Goal: Transaction & Acquisition: Book appointment/travel/reservation

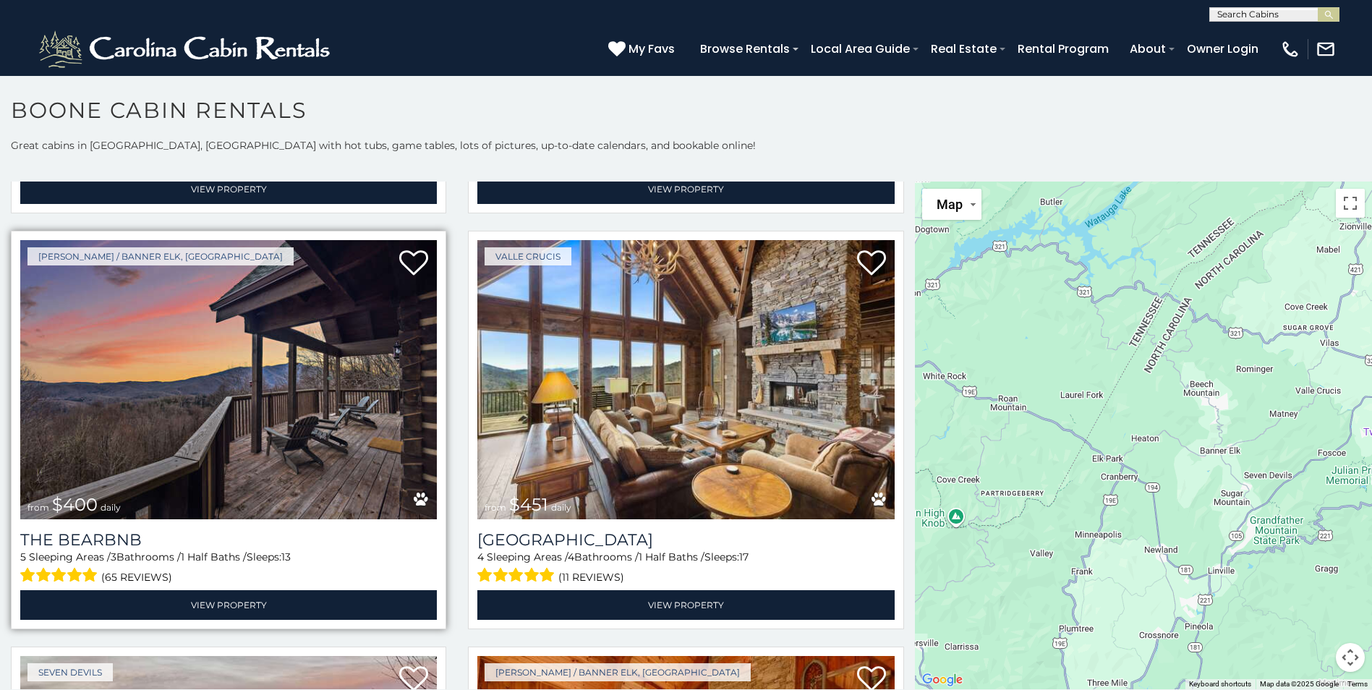
scroll to position [1663, 0]
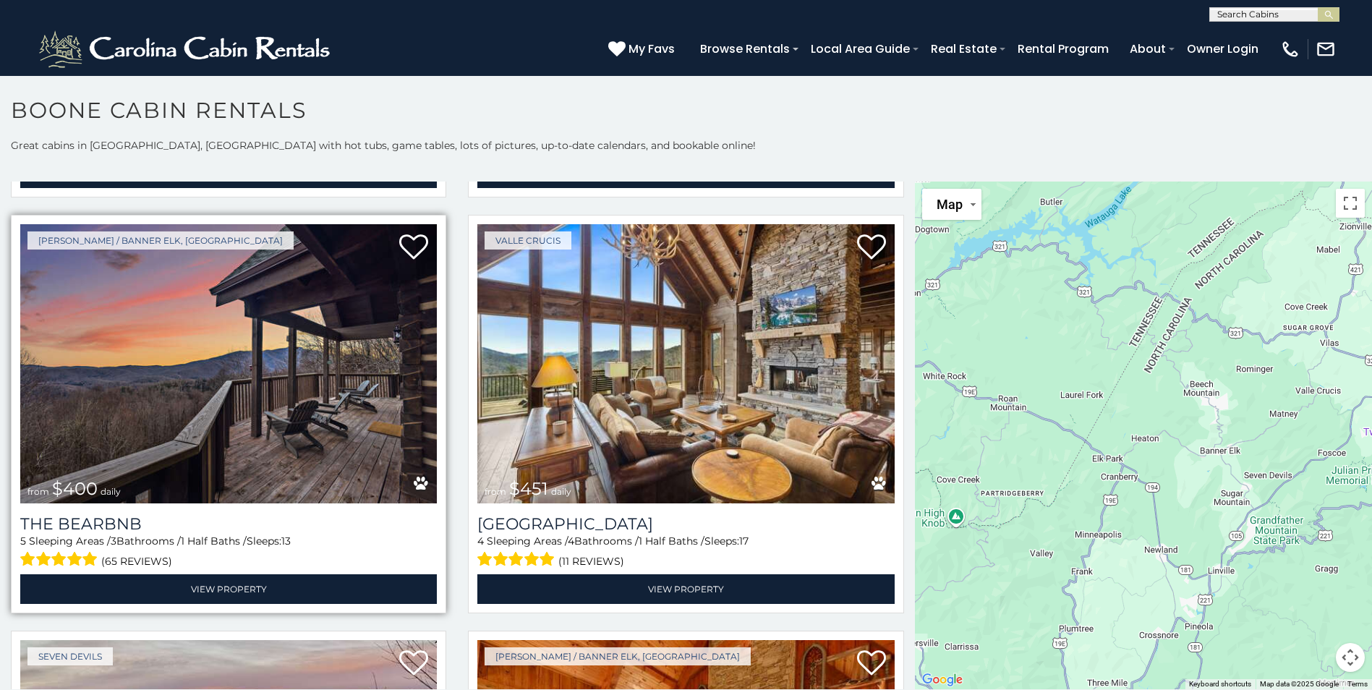
click at [266, 419] on img at bounding box center [228, 363] width 417 height 279
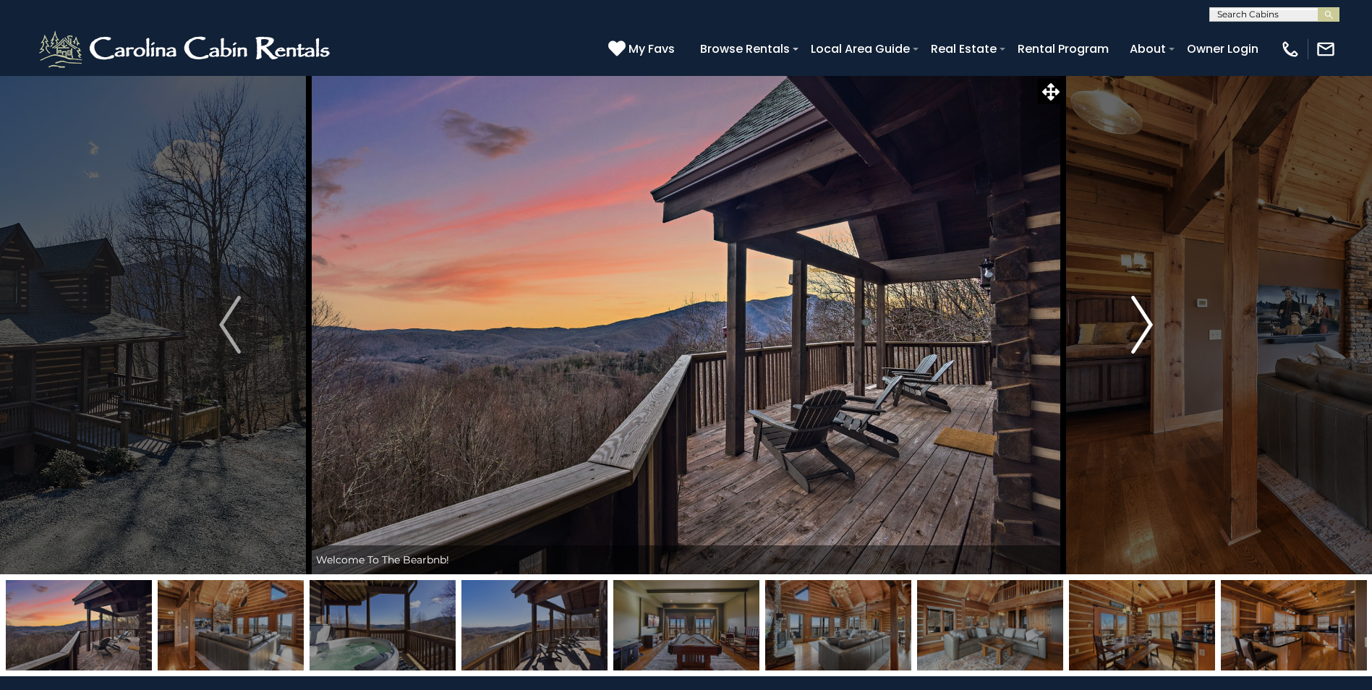
click at [1141, 332] on img "Next" at bounding box center [1142, 325] width 22 height 58
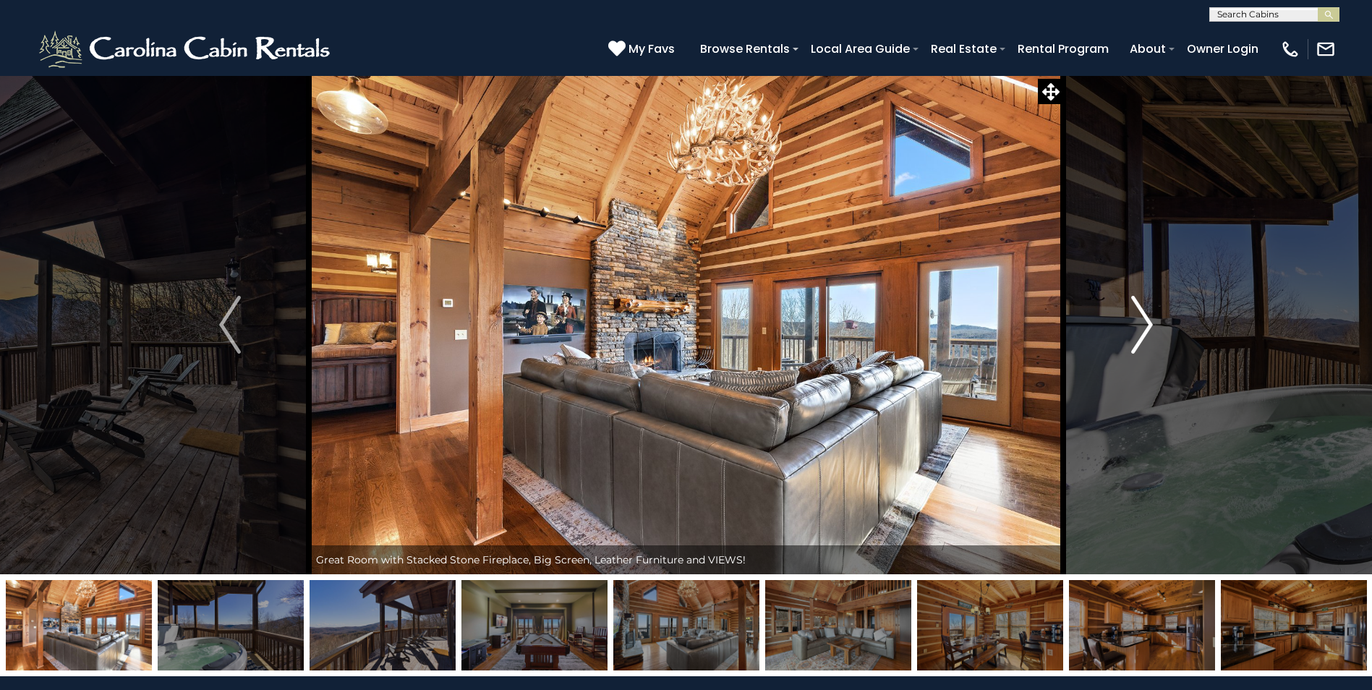
click at [1141, 332] on img "Next" at bounding box center [1142, 325] width 22 height 58
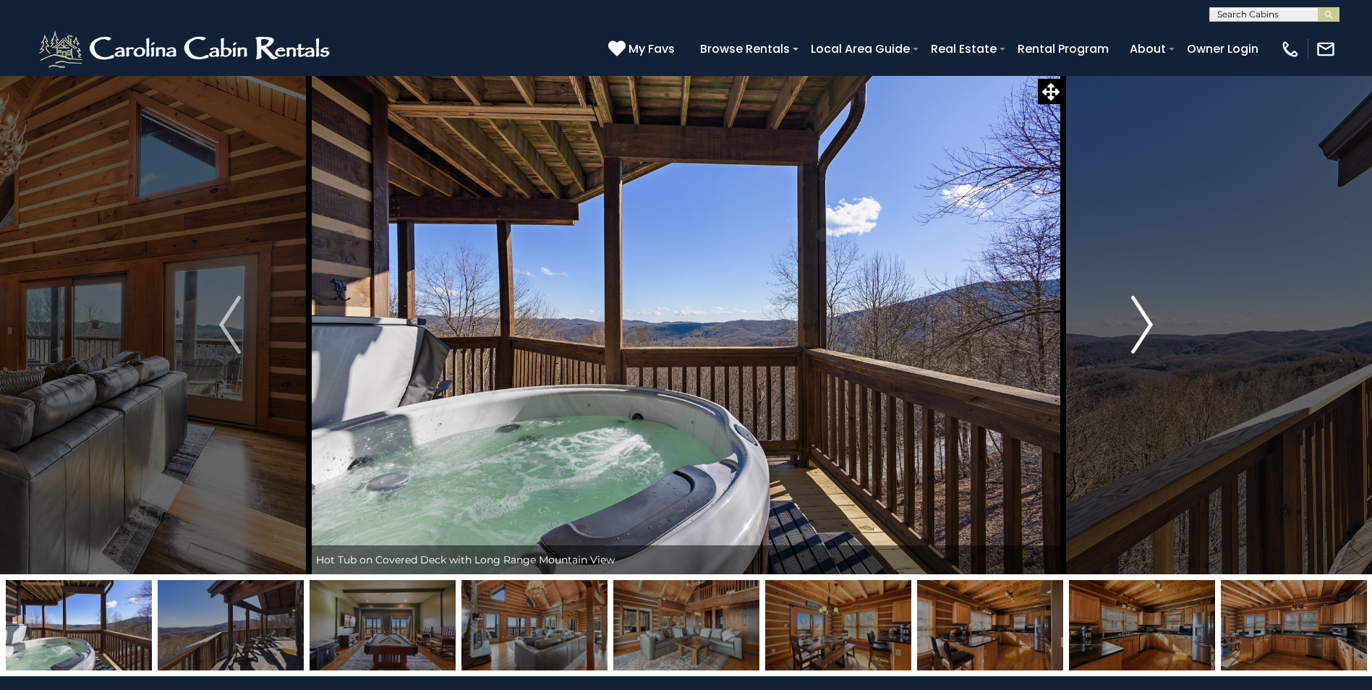
click at [1141, 332] on img "Next" at bounding box center [1142, 325] width 22 height 58
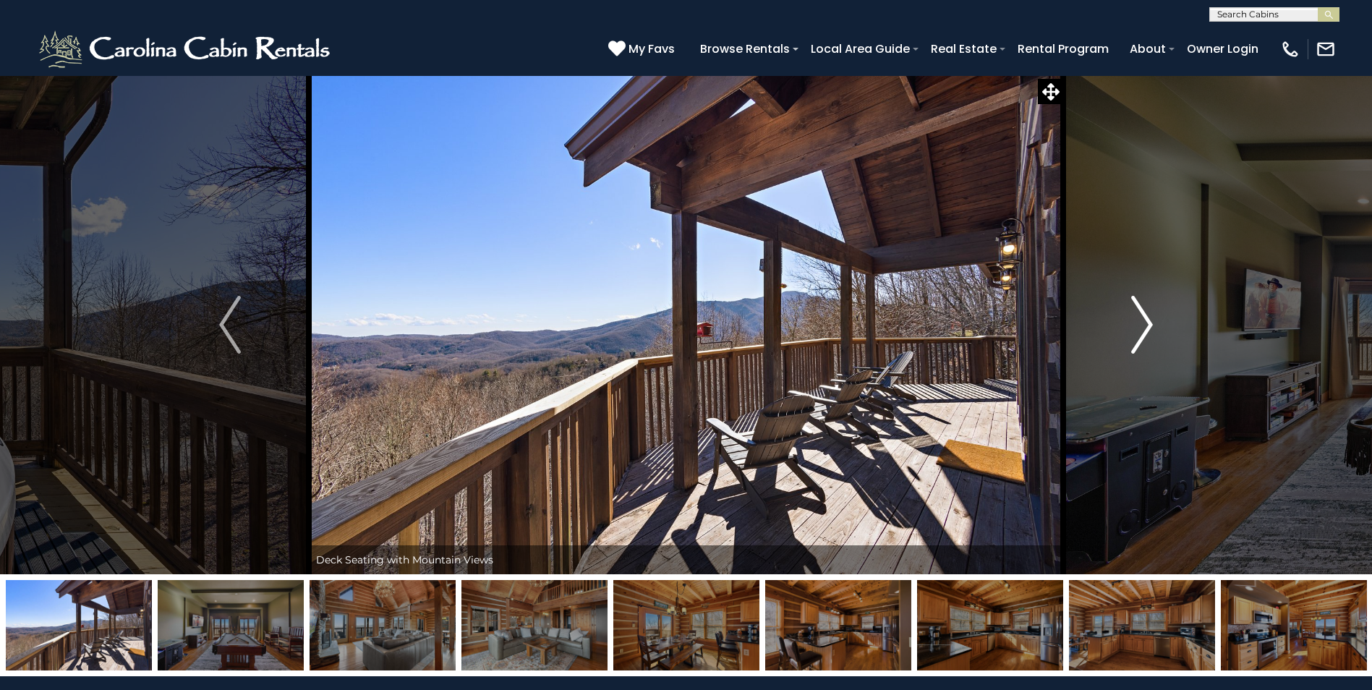
click at [1141, 332] on img "Next" at bounding box center [1142, 325] width 22 height 58
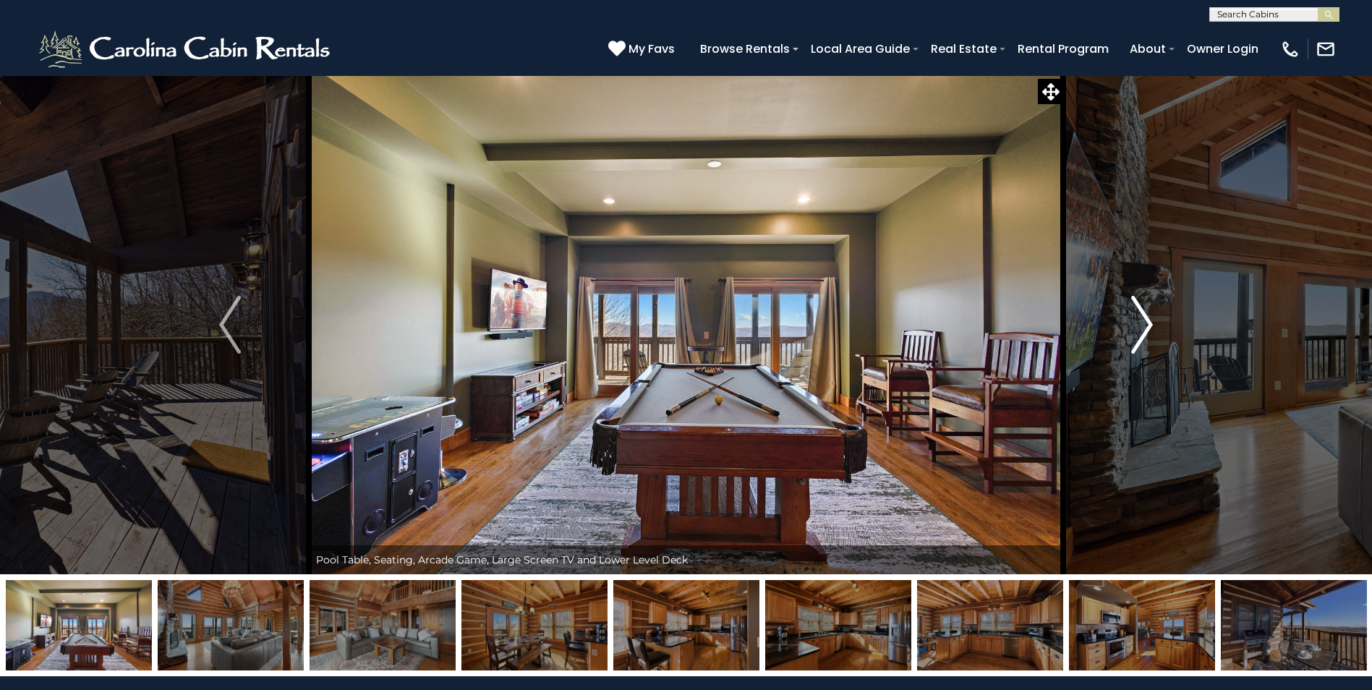
click at [1142, 340] on img "Next" at bounding box center [1142, 325] width 22 height 58
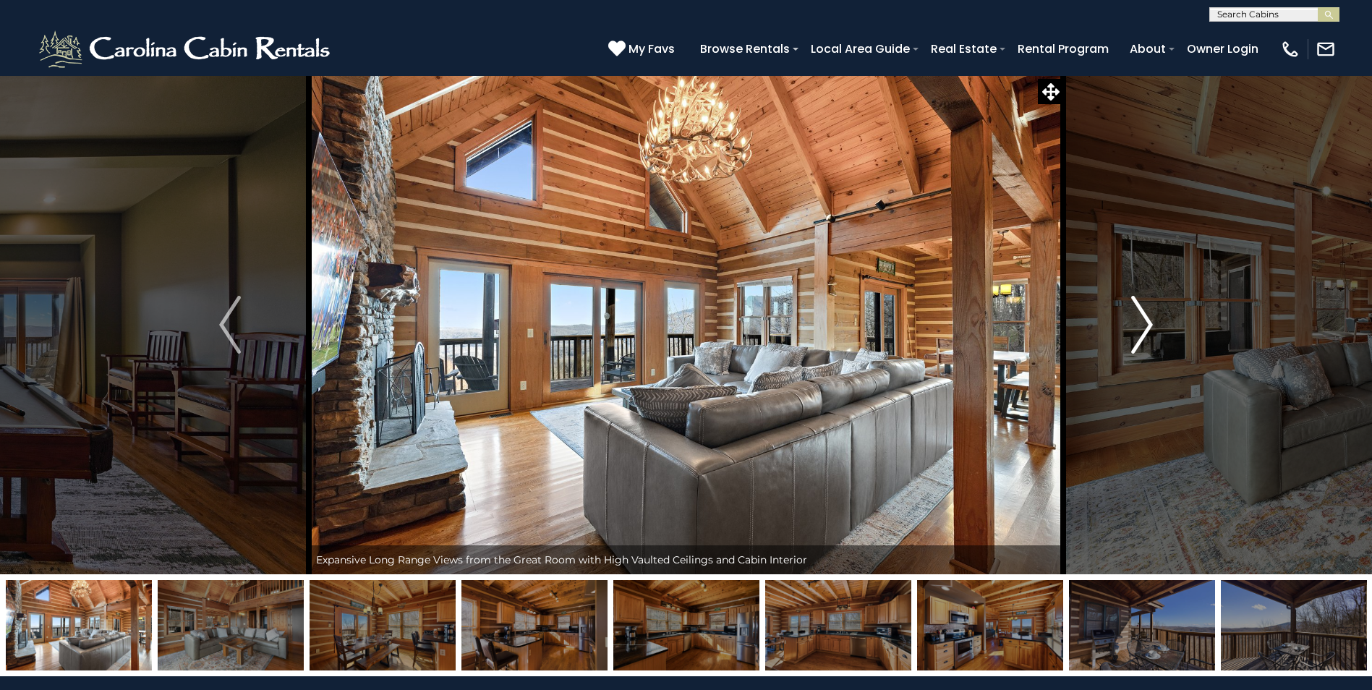
click at [1142, 340] on img "Next" at bounding box center [1142, 325] width 22 height 58
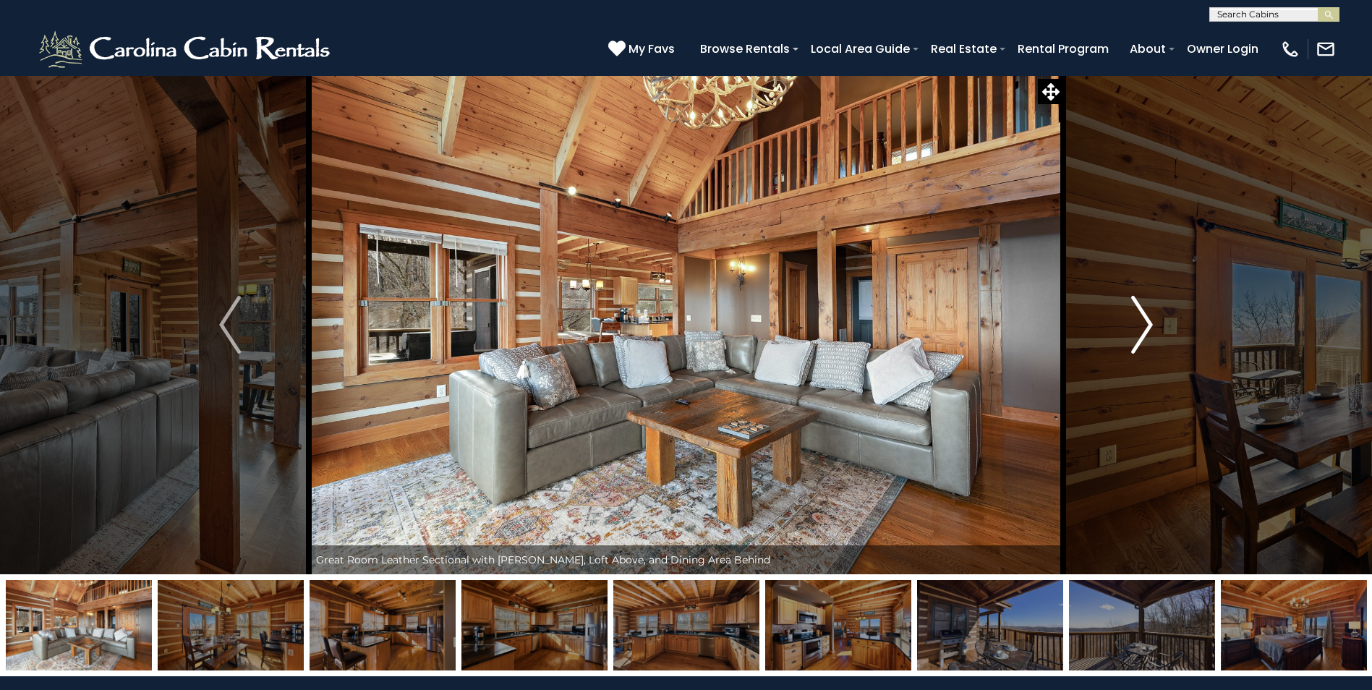
click at [1142, 340] on img "Next" at bounding box center [1142, 325] width 22 height 58
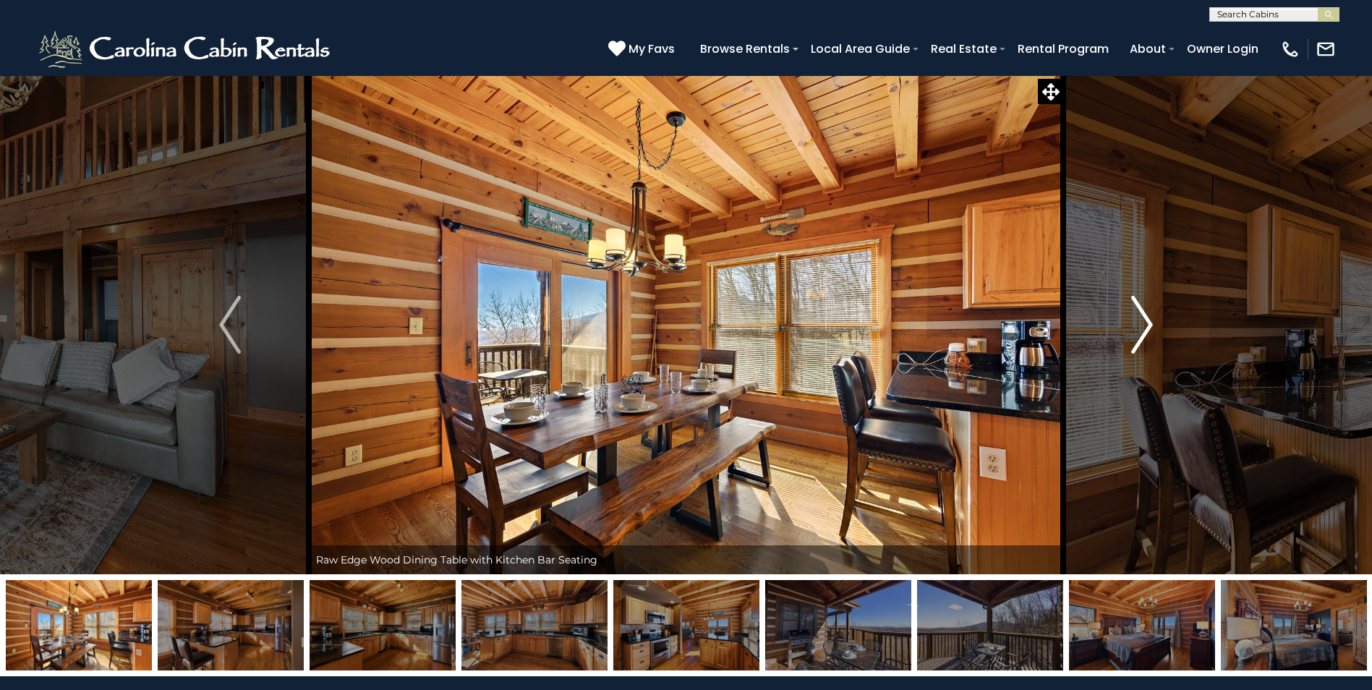
click at [1135, 339] on img "Next" at bounding box center [1142, 325] width 22 height 58
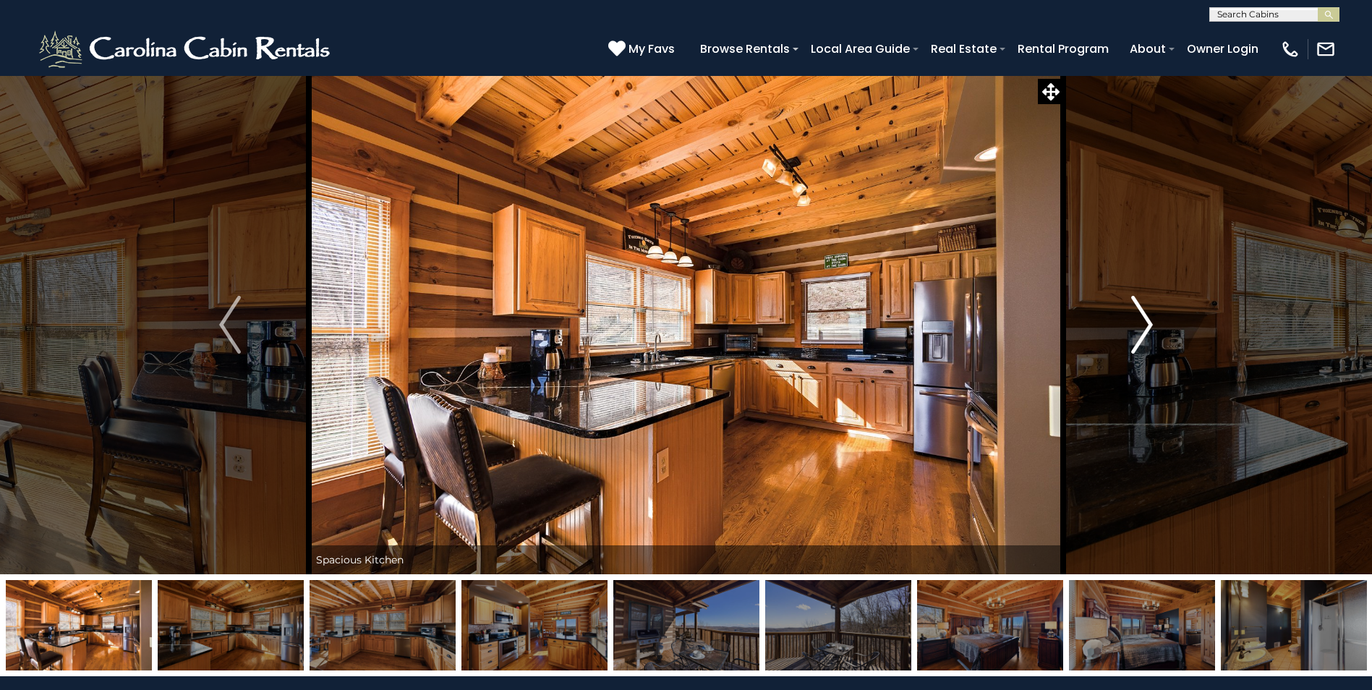
click at [1135, 339] on img "Next" at bounding box center [1142, 325] width 22 height 58
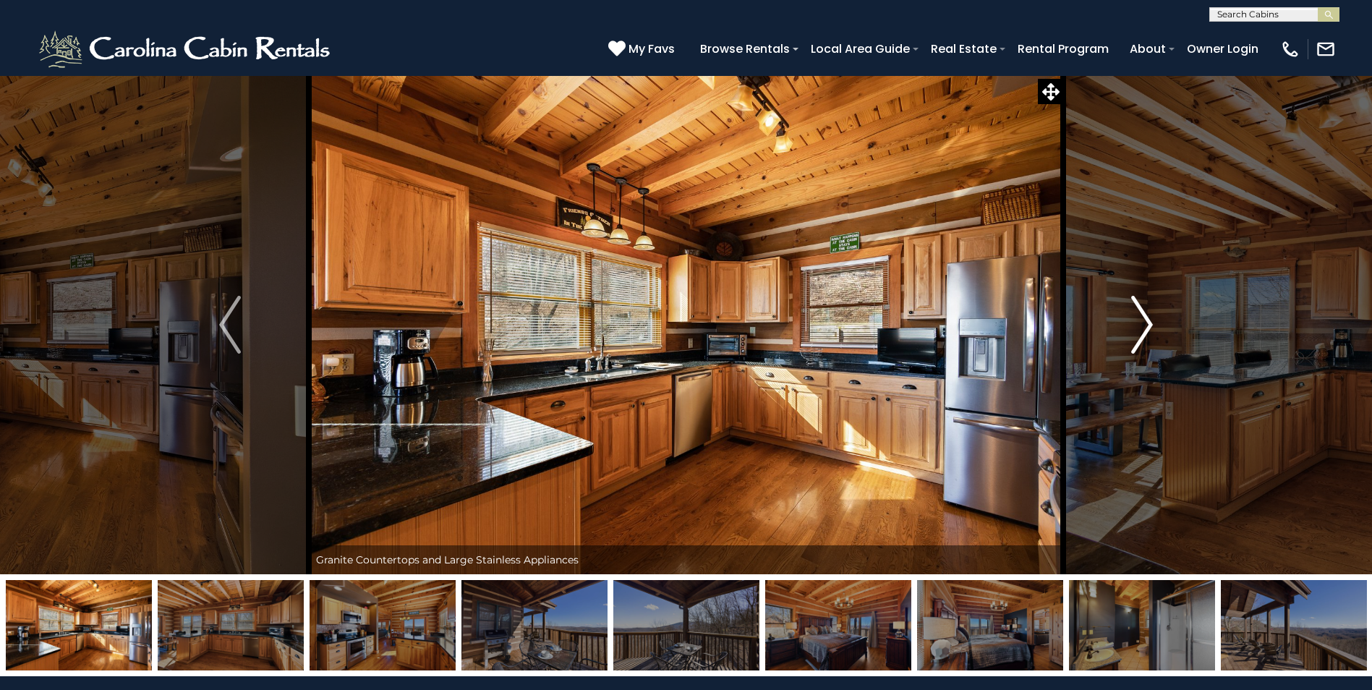
click at [1135, 339] on img "Next" at bounding box center [1142, 325] width 22 height 58
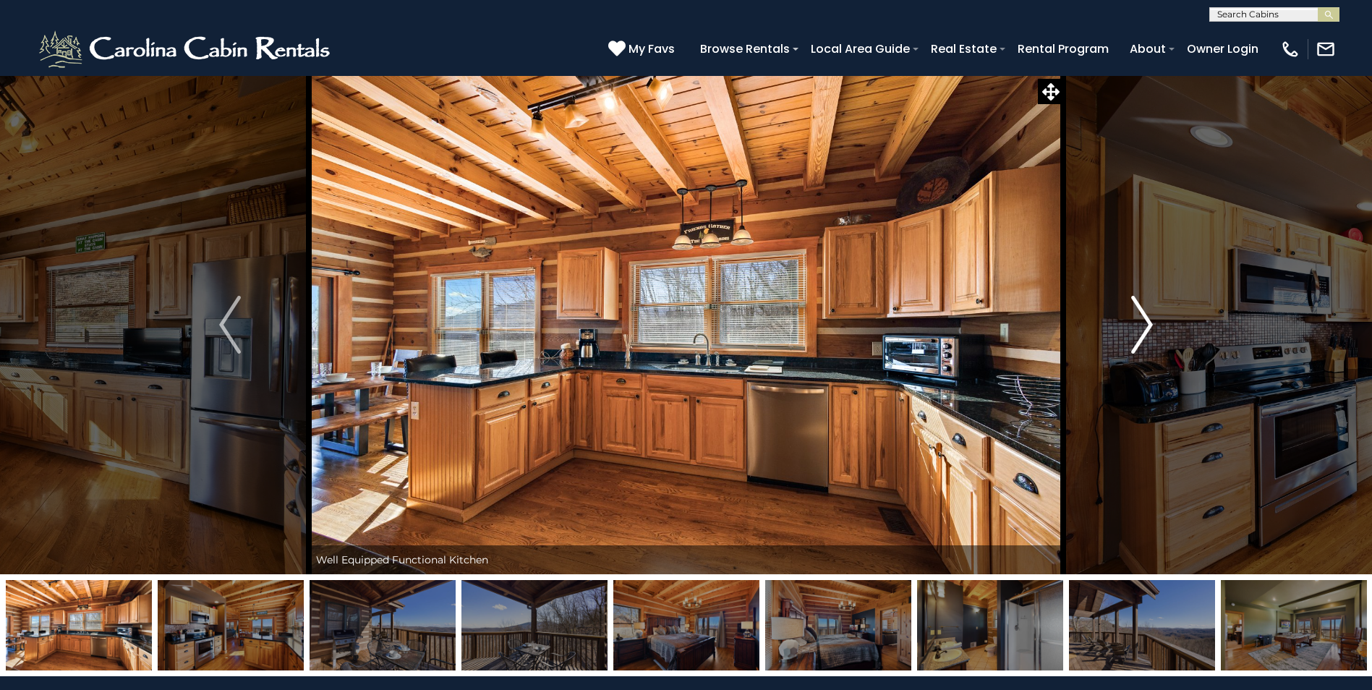
click at [1135, 339] on img "Next" at bounding box center [1142, 325] width 22 height 58
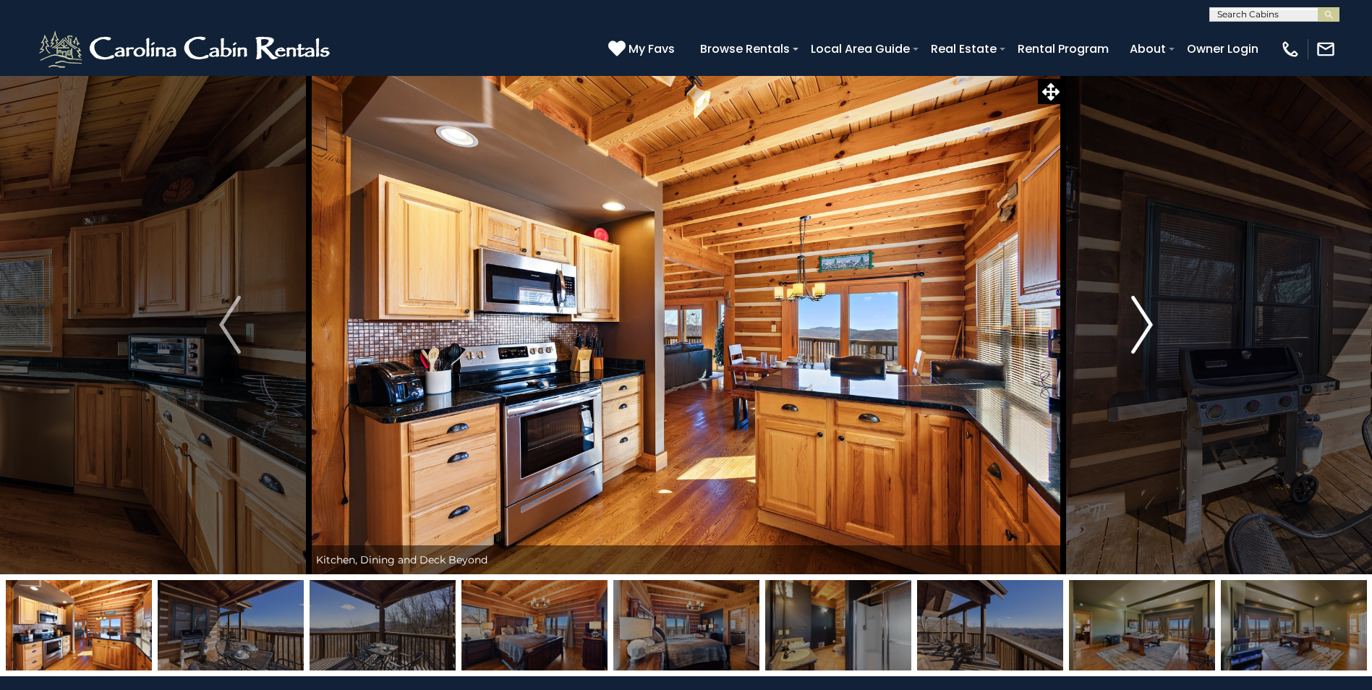
click at [1135, 339] on img "Next" at bounding box center [1142, 325] width 22 height 58
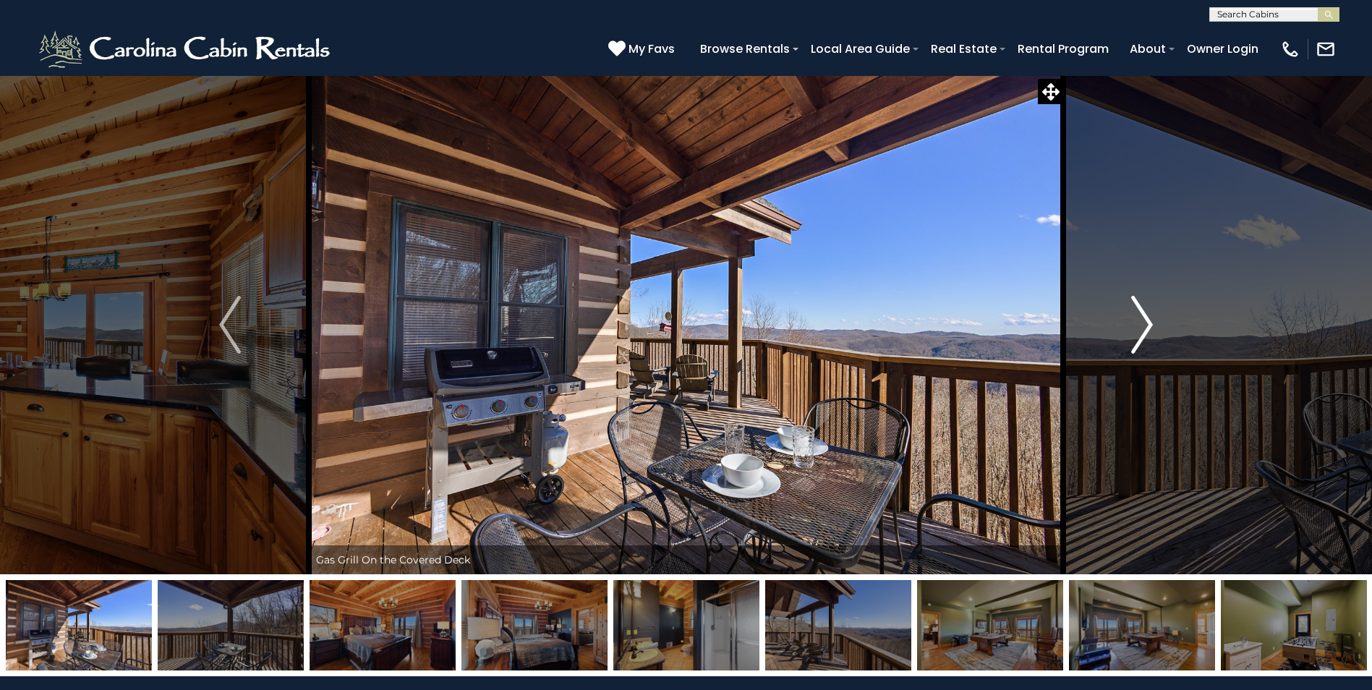
click at [1135, 339] on img "Next" at bounding box center [1142, 325] width 22 height 58
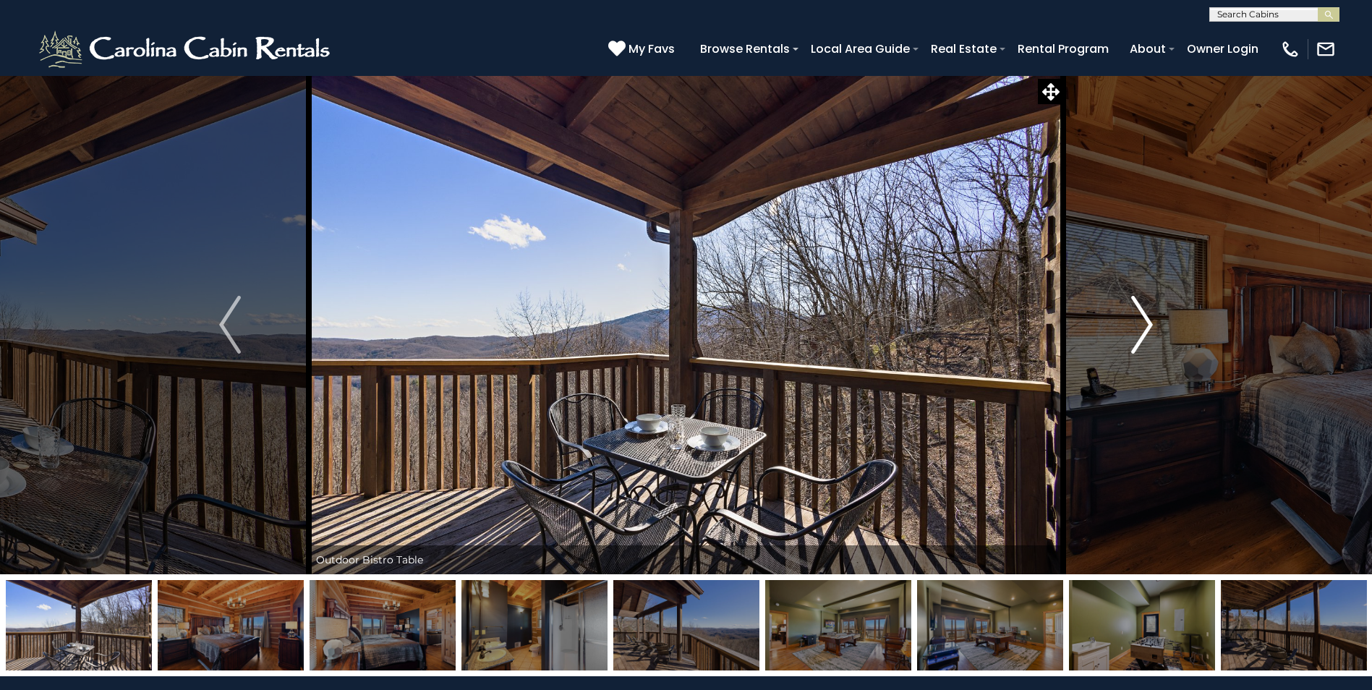
click at [1135, 339] on img "Next" at bounding box center [1142, 325] width 22 height 58
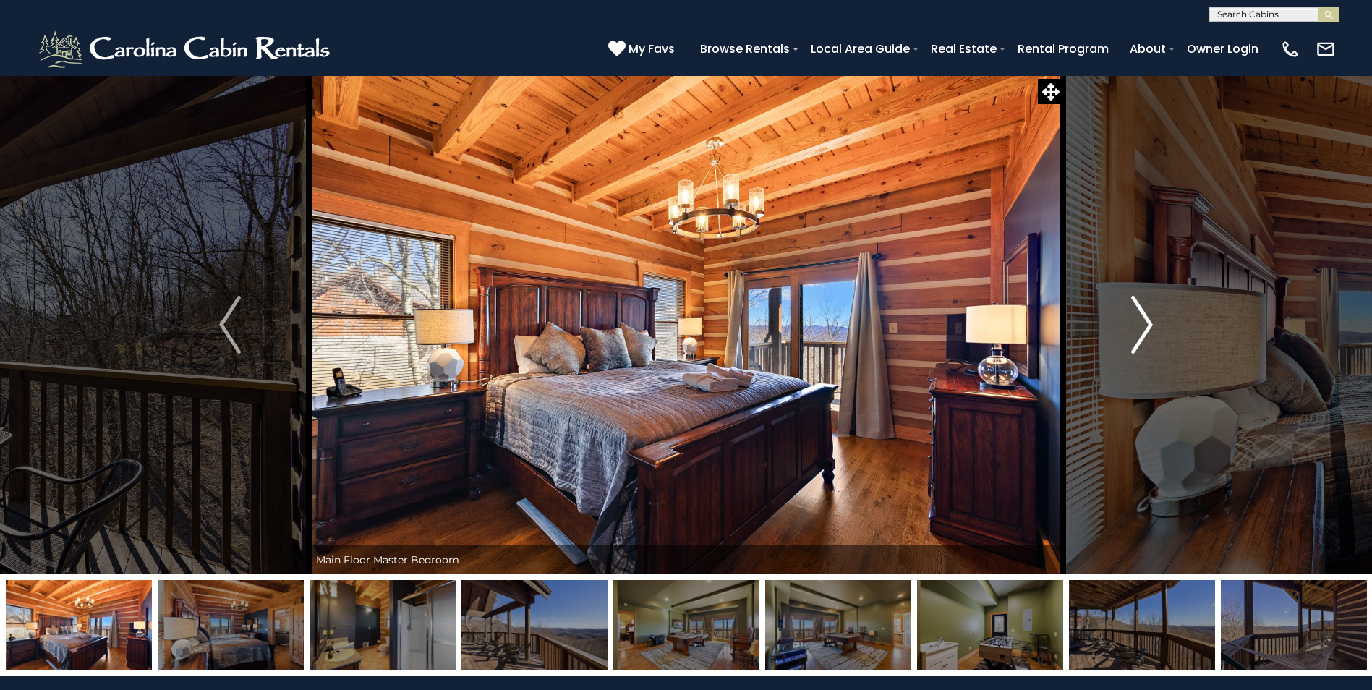
click at [1135, 341] on img "Next" at bounding box center [1142, 325] width 22 height 58
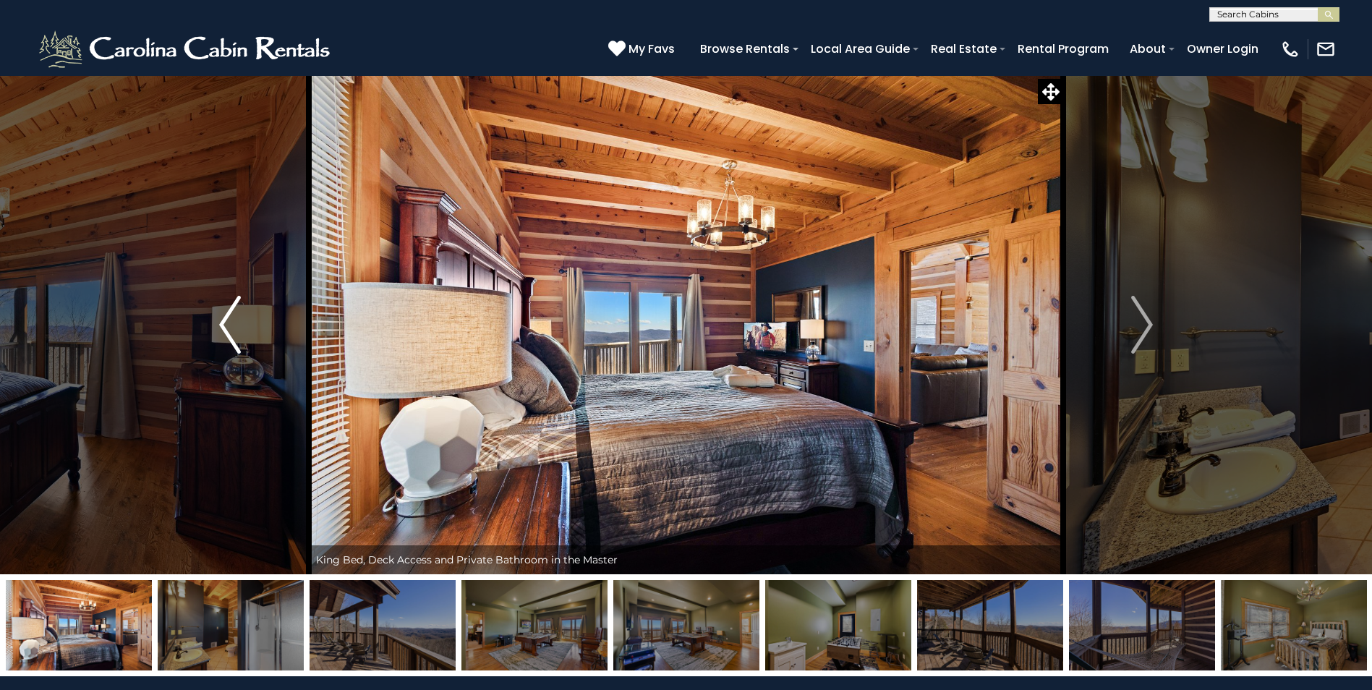
click at [237, 346] on img "Previous" at bounding box center [230, 325] width 22 height 58
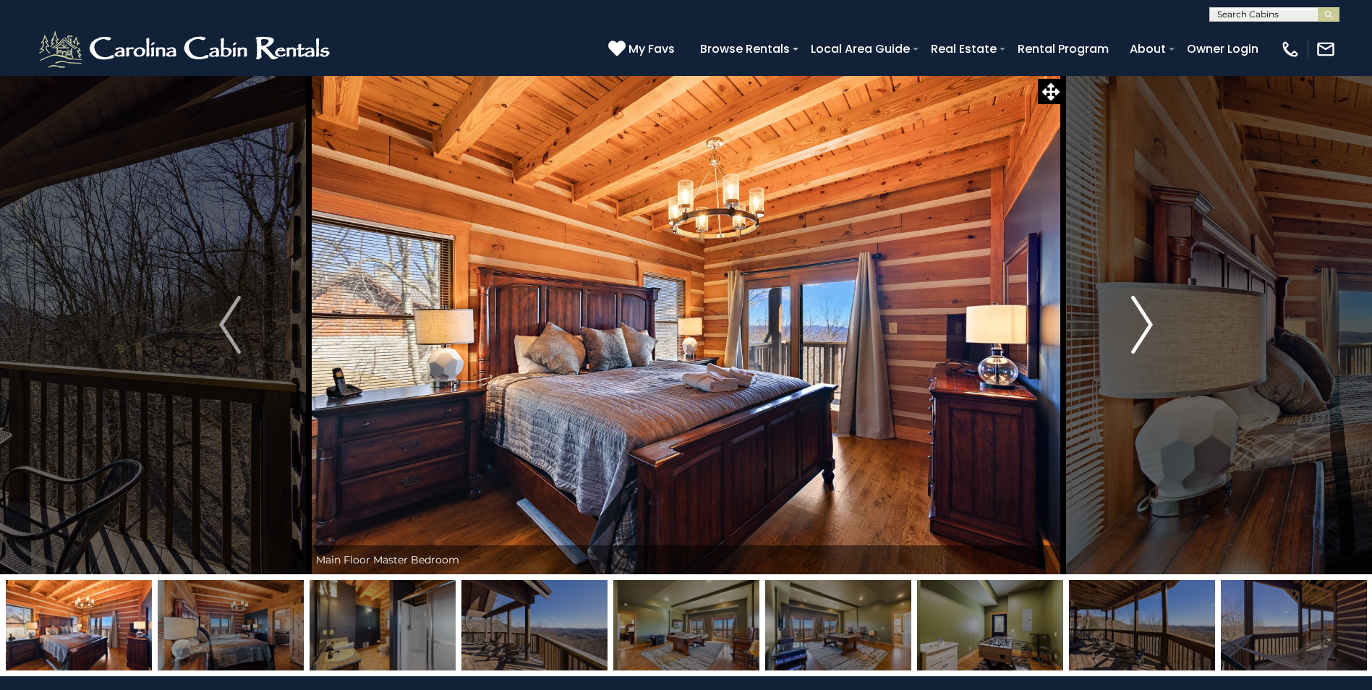
click at [1140, 346] on img "Next" at bounding box center [1142, 325] width 22 height 58
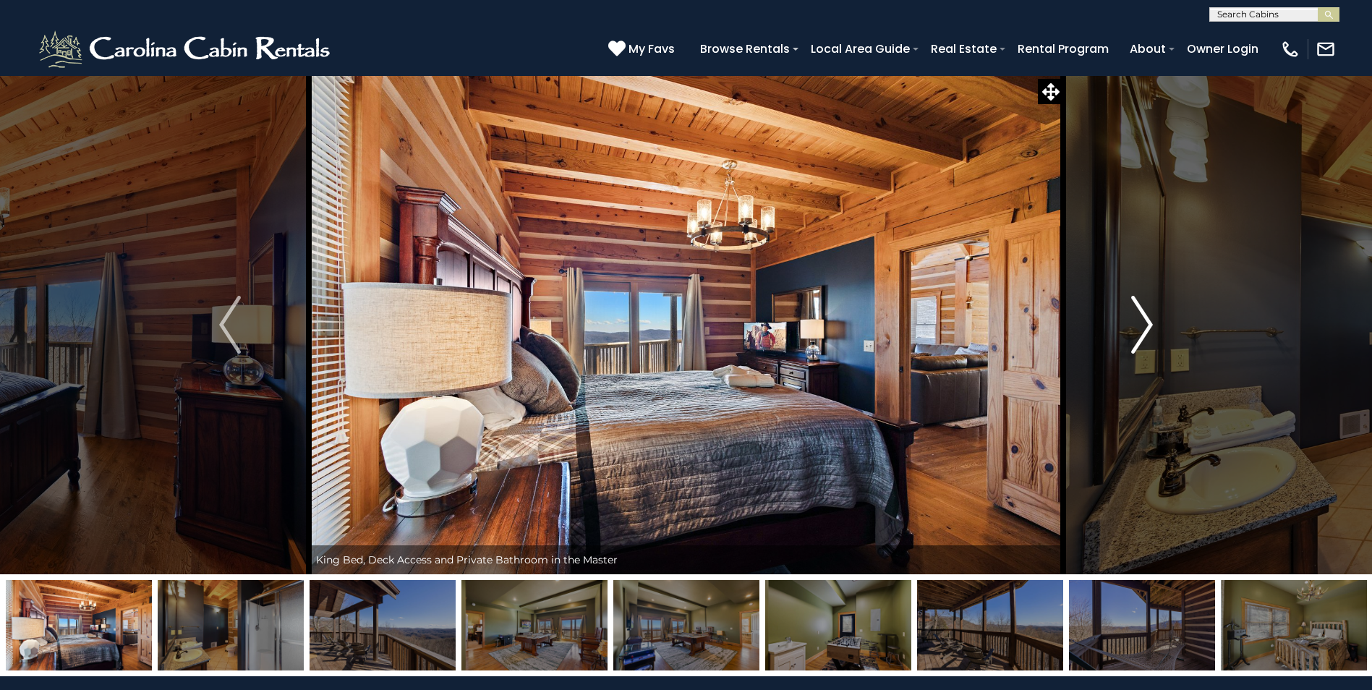
click at [1140, 346] on img "Next" at bounding box center [1142, 325] width 22 height 58
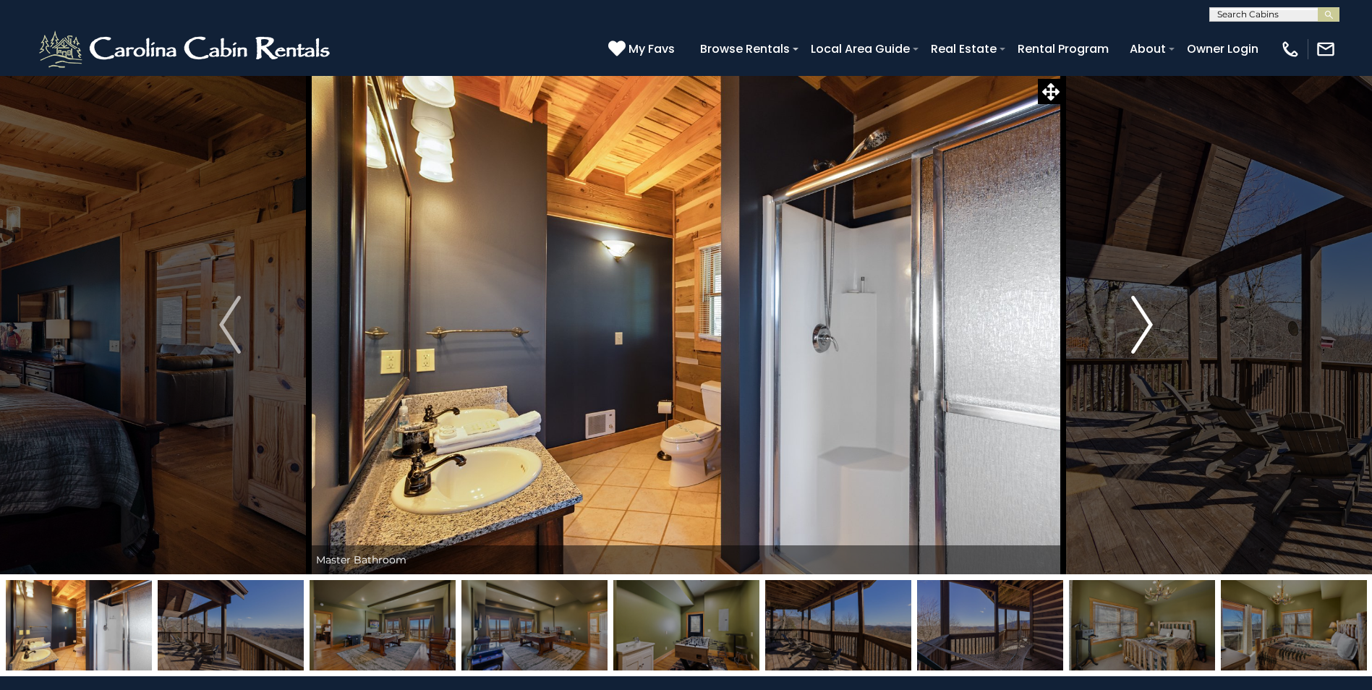
click at [1135, 353] on img "Next" at bounding box center [1142, 325] width 22 height 58
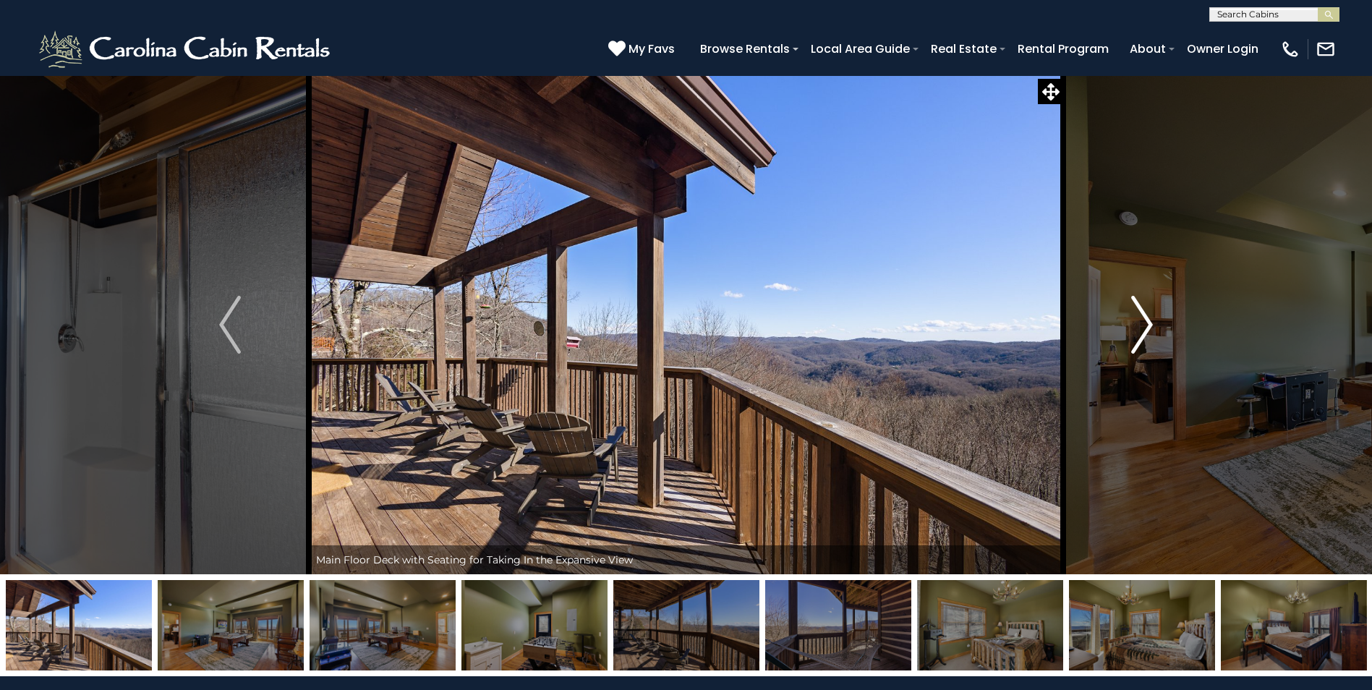
click at [1135, 353] on img "Next" at bounding box center [1142, 325] width 22 height 58
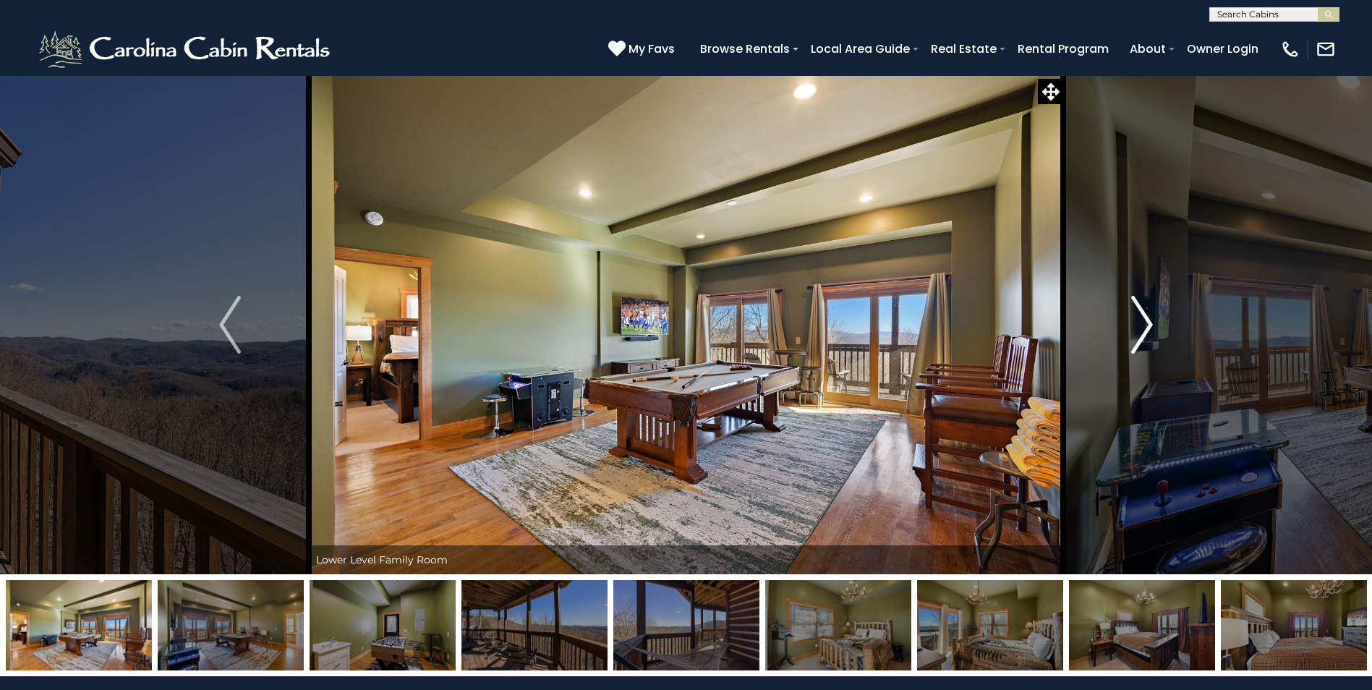
click at [1135, 353] on img "Next" at bounding box center [1142, 325] width 22 height 58
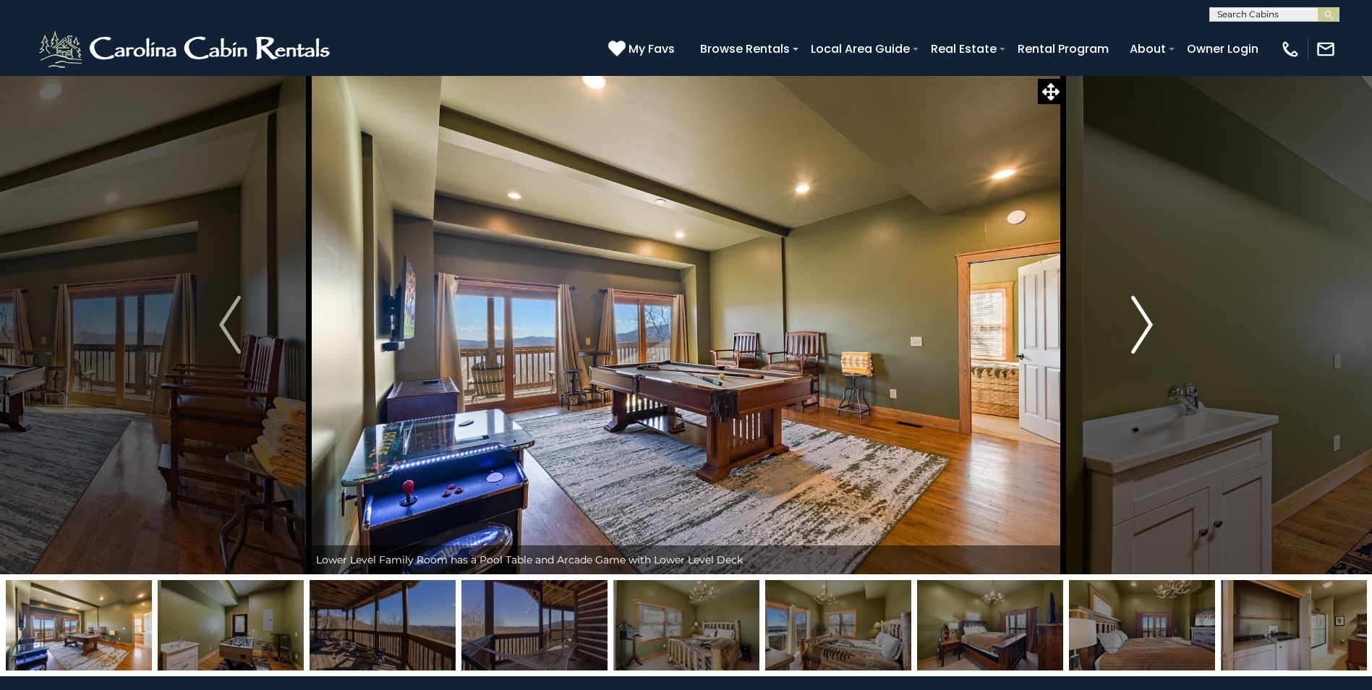
click at [1135, 354] on button "Next" at bounding box center [1142, 324] width 158 height 499
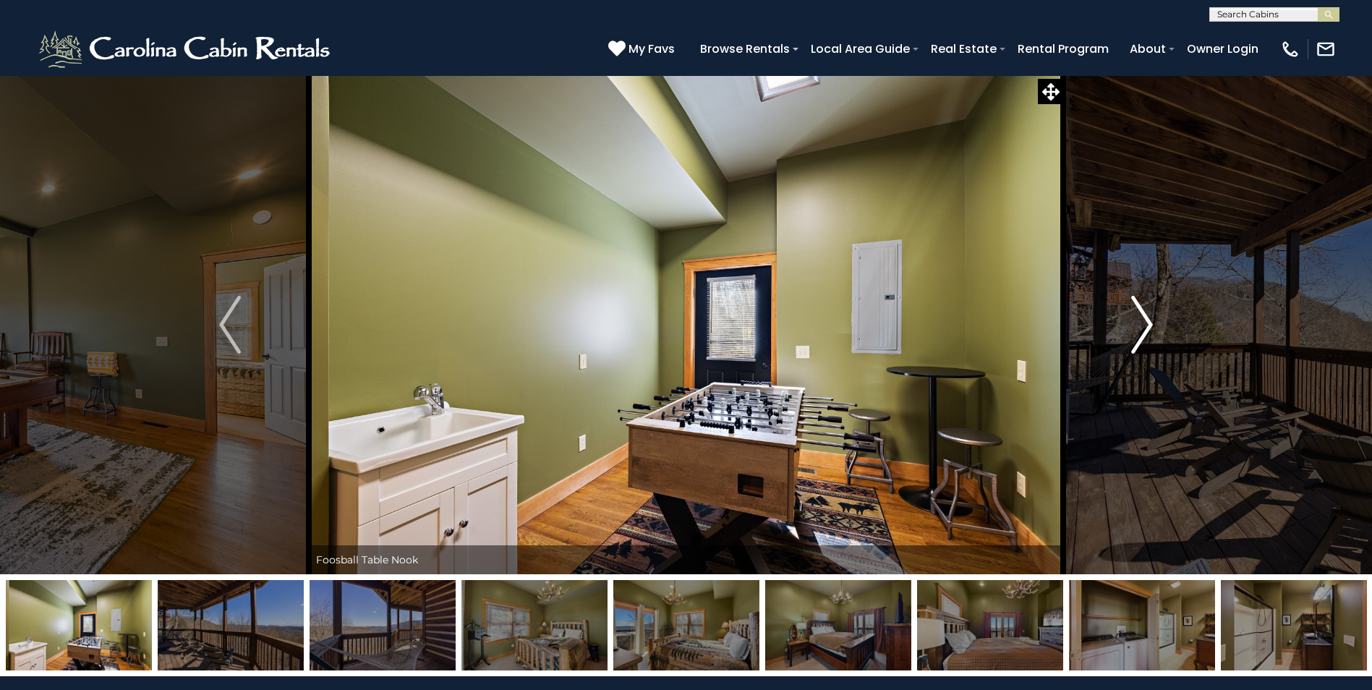
click at [1135, 354] on button "Next" at bounding box center [1142, 324] width 158 height 499
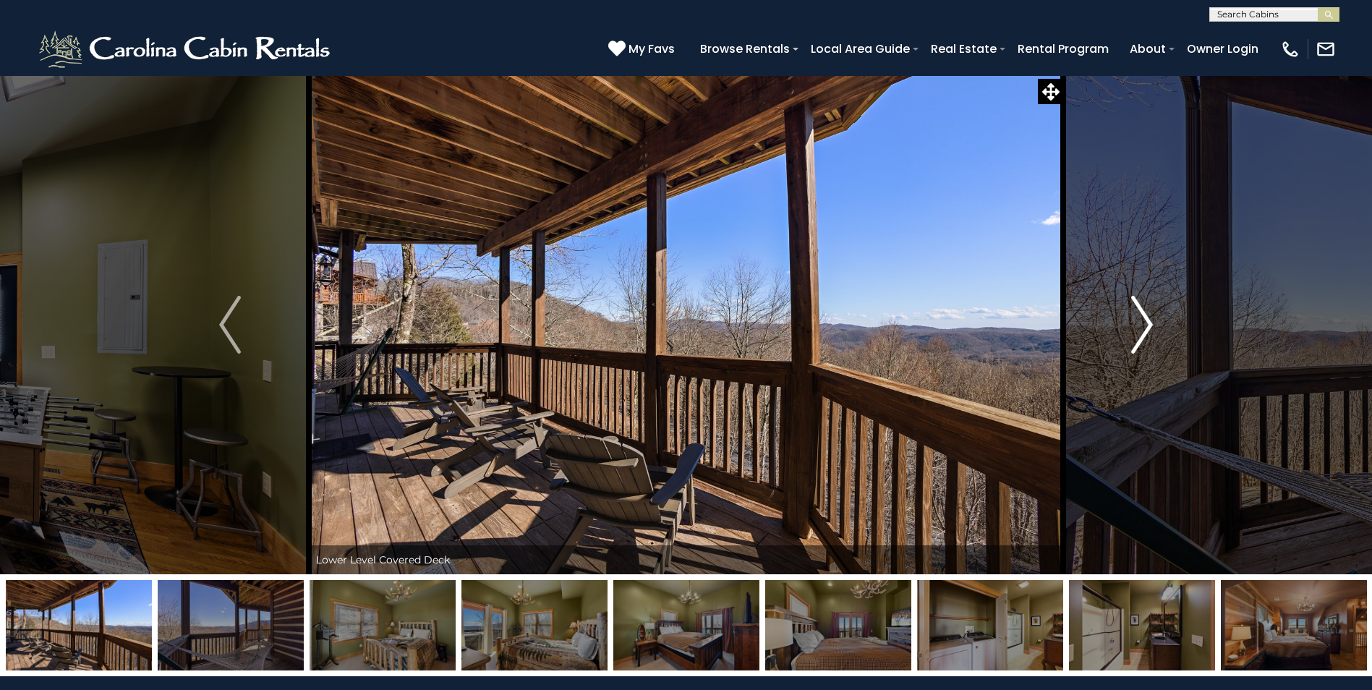
click at [1135, 354] on button "Next" at bounding box center [1142, 324] width 158 height 499
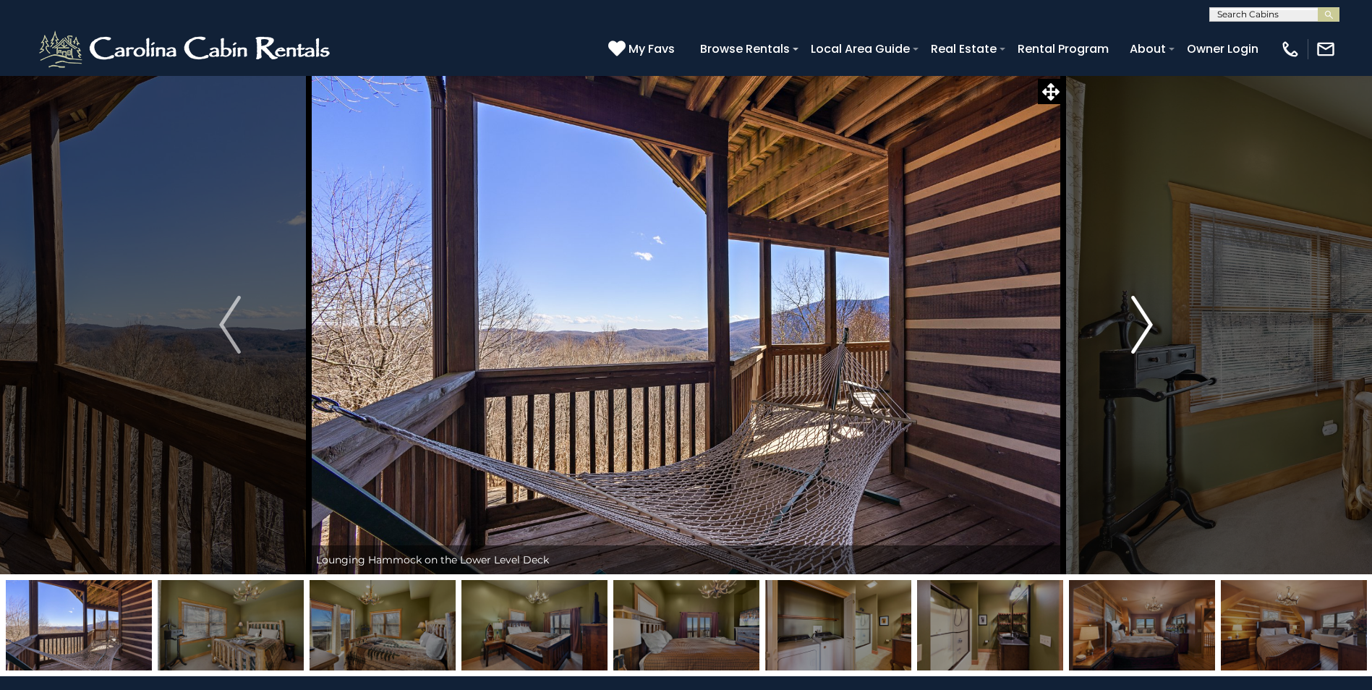
click at [1135, 354] on button "Next" at bounding box center [1142, 324] width 158 height 499
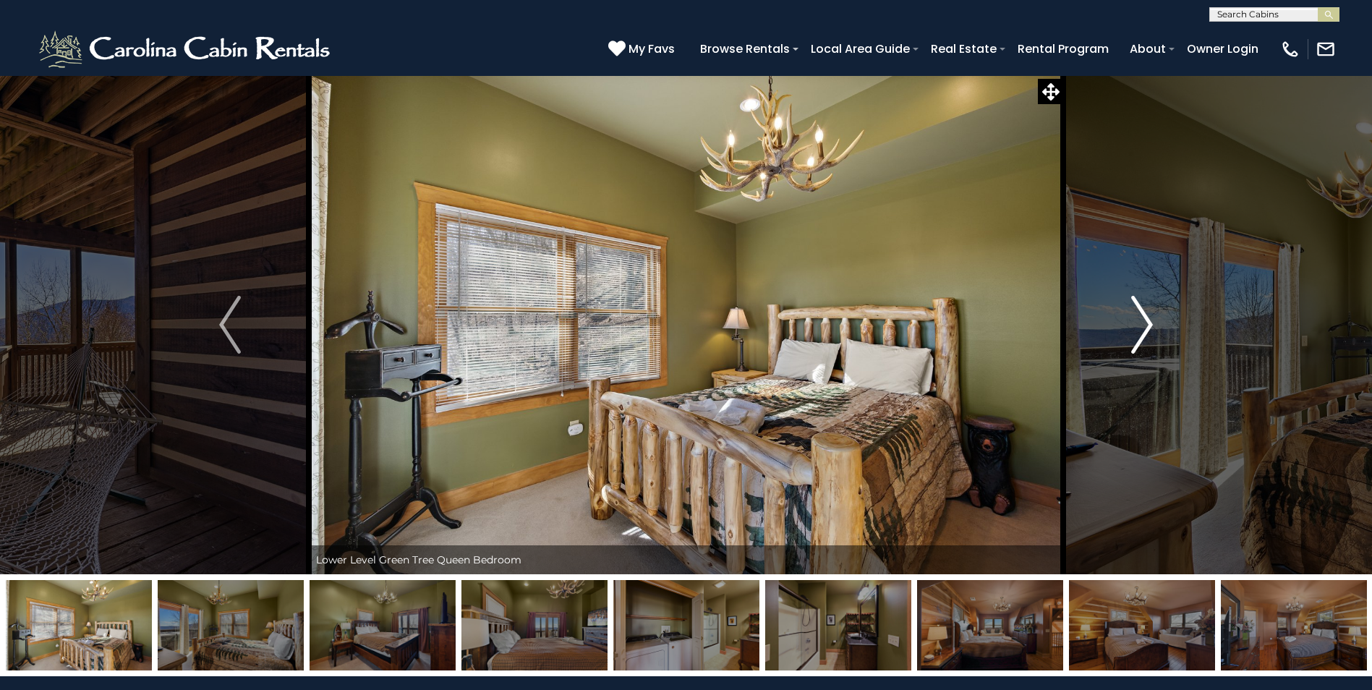
click at [1135, 352] on img "Next" at bounding box center [1142, 325] width 22 height 58
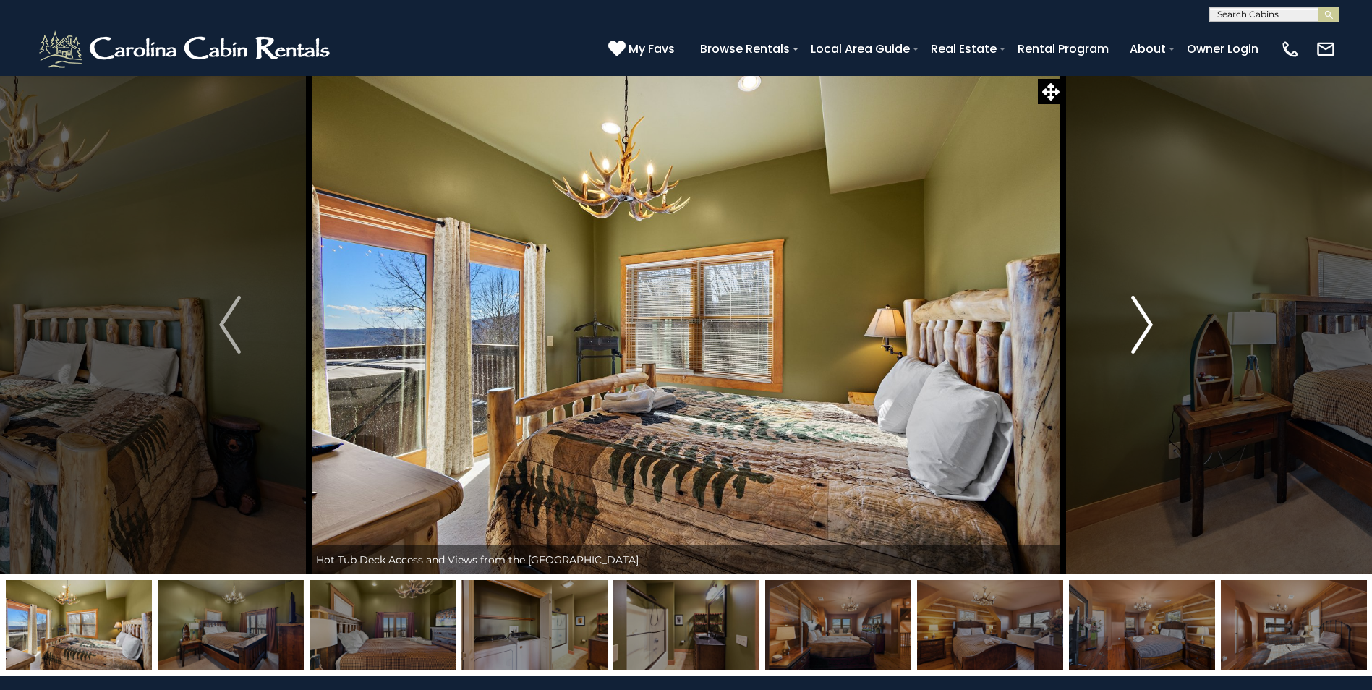
click at [1135, 353] on img "Next" at bounding box center [1142, 325] width 22 height 58
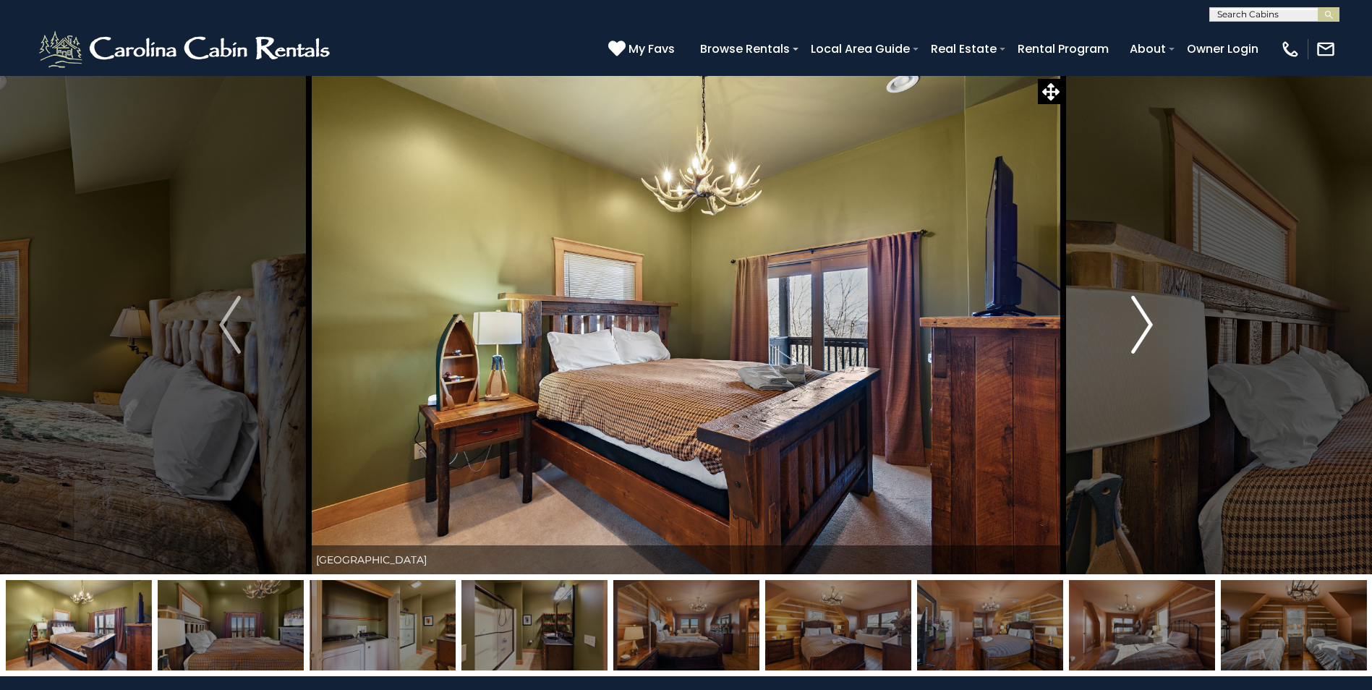
click at [1135, 353] on img "Next" at bounding box center [1142, 325] width 22 height 58
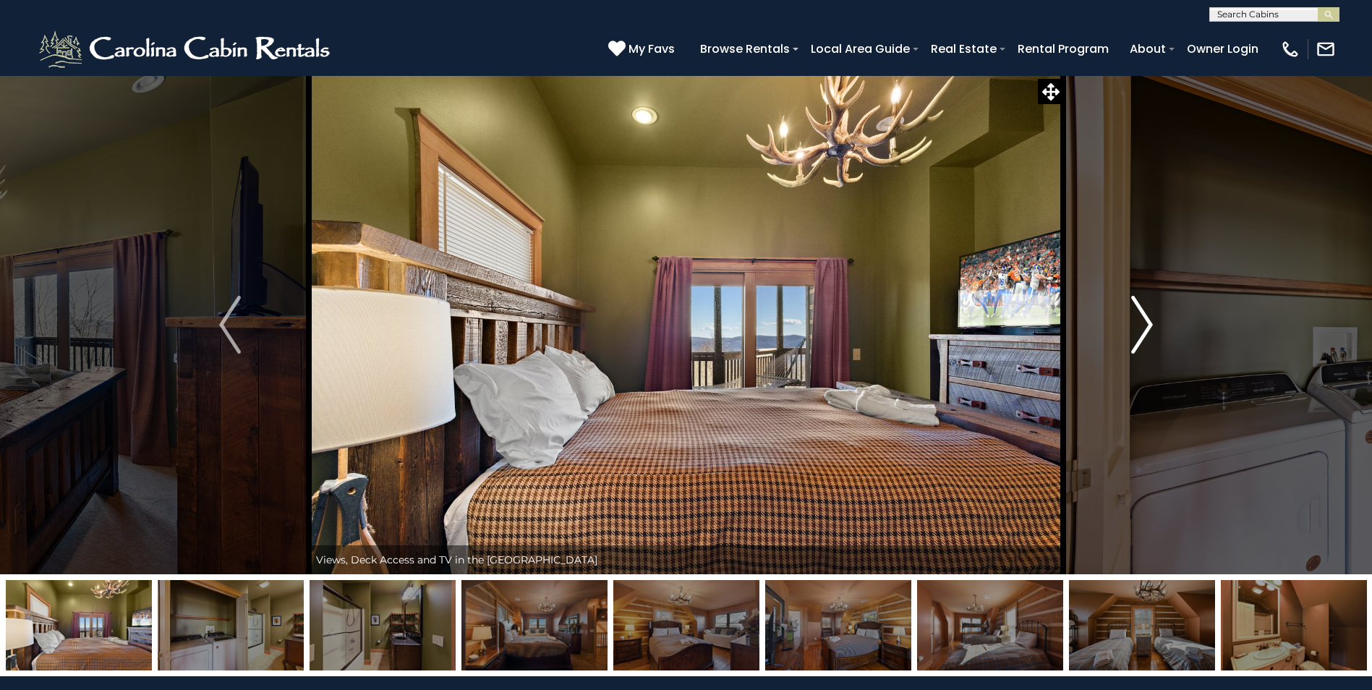
click at [1135, 353] on img "Next" at bounding box center [1142, 325] width 22 height 58
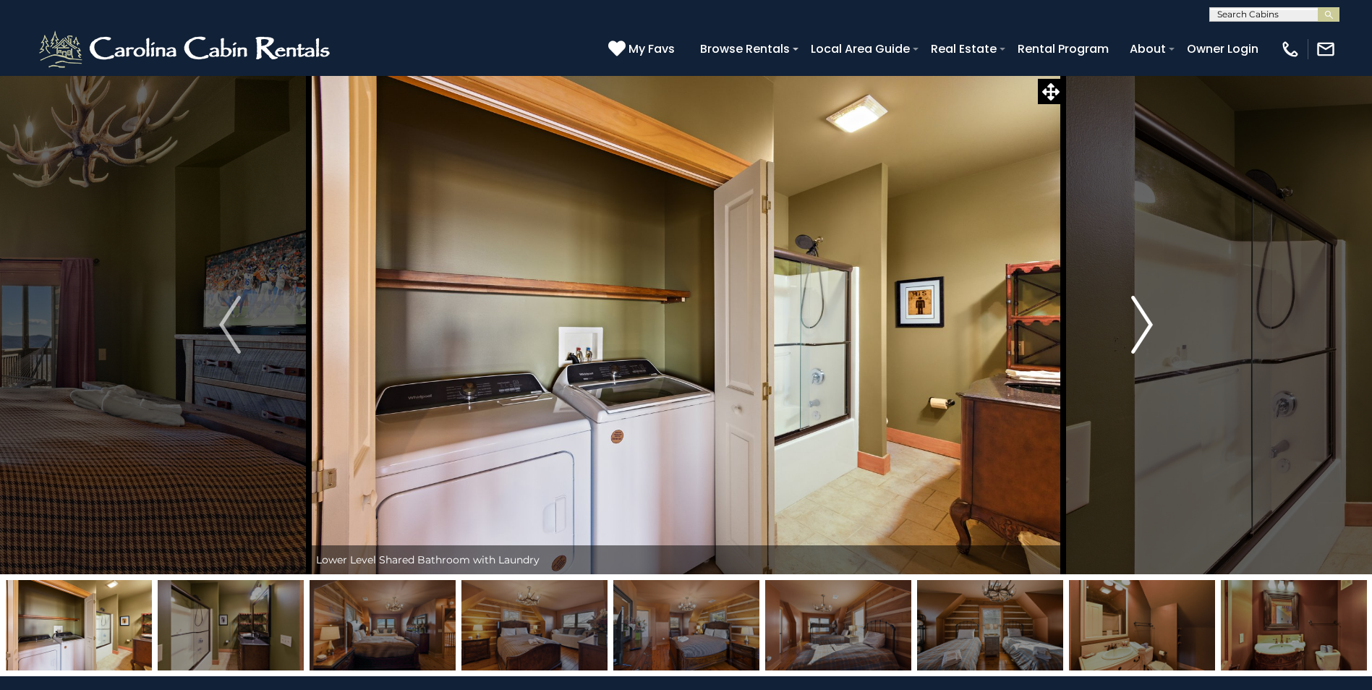
click at [1163, 328] on button "Next" at bounding box center [1142, 324] width 158 height 499
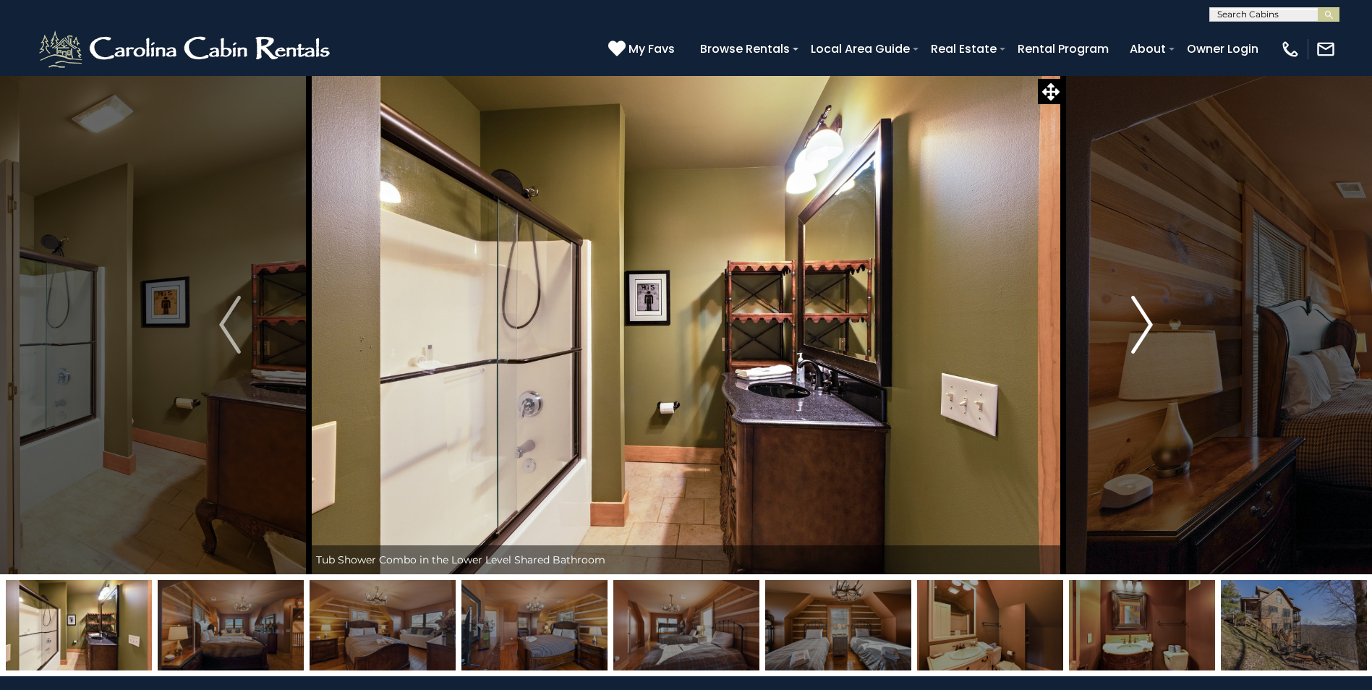
click at [1139, 326] on img "Next" at bounding box center [1142, 325] width 22 height 58
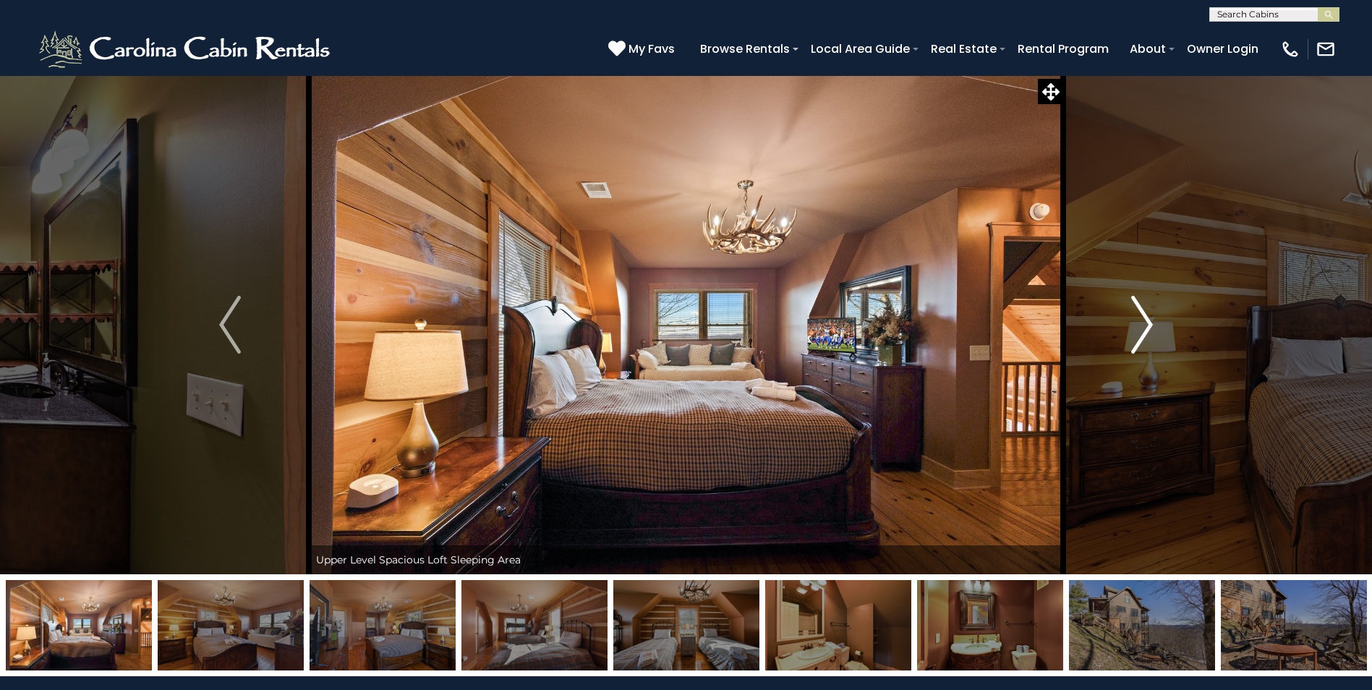
click at [1138, 326] on img "Next" at bounding box center [1142, 325] width 22 height 58
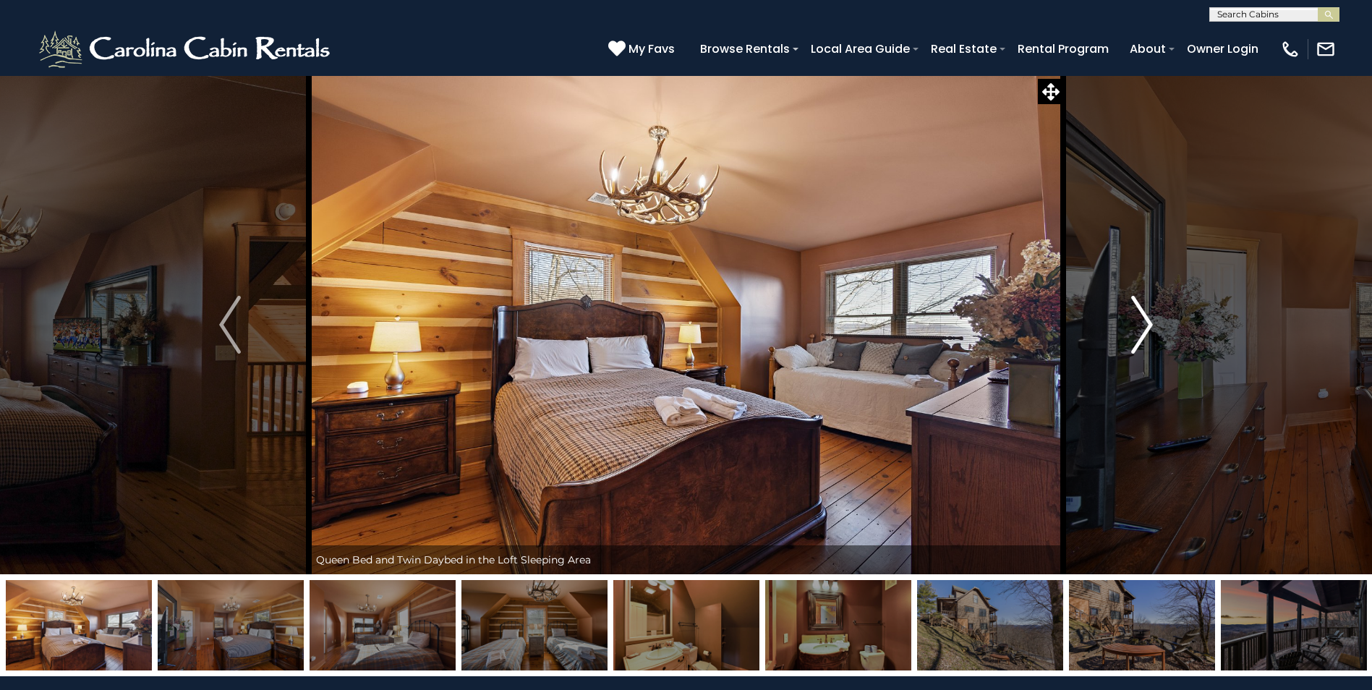
click at [1138, 326] on img "Next" at bounding box center [1142, 325] width 22 height 58
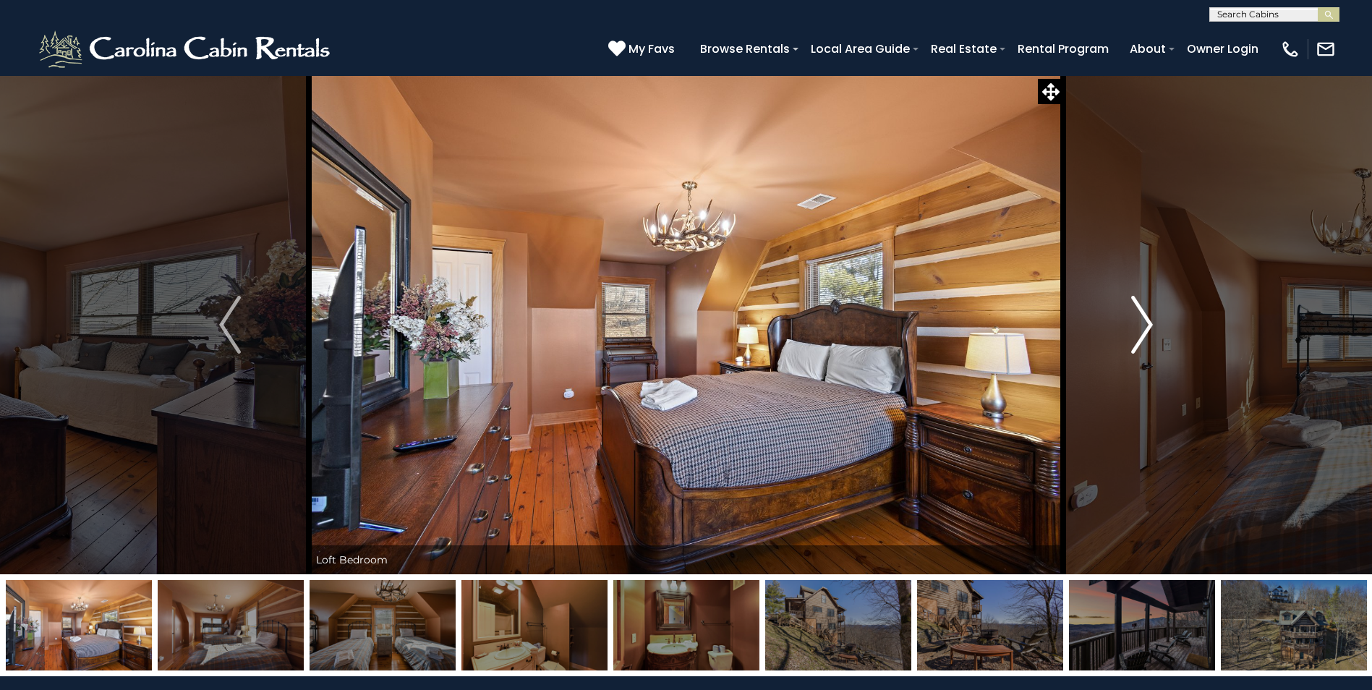
click at [1137, 327] on img "Next" at bounding box center [1142, 325] width 22 height 58
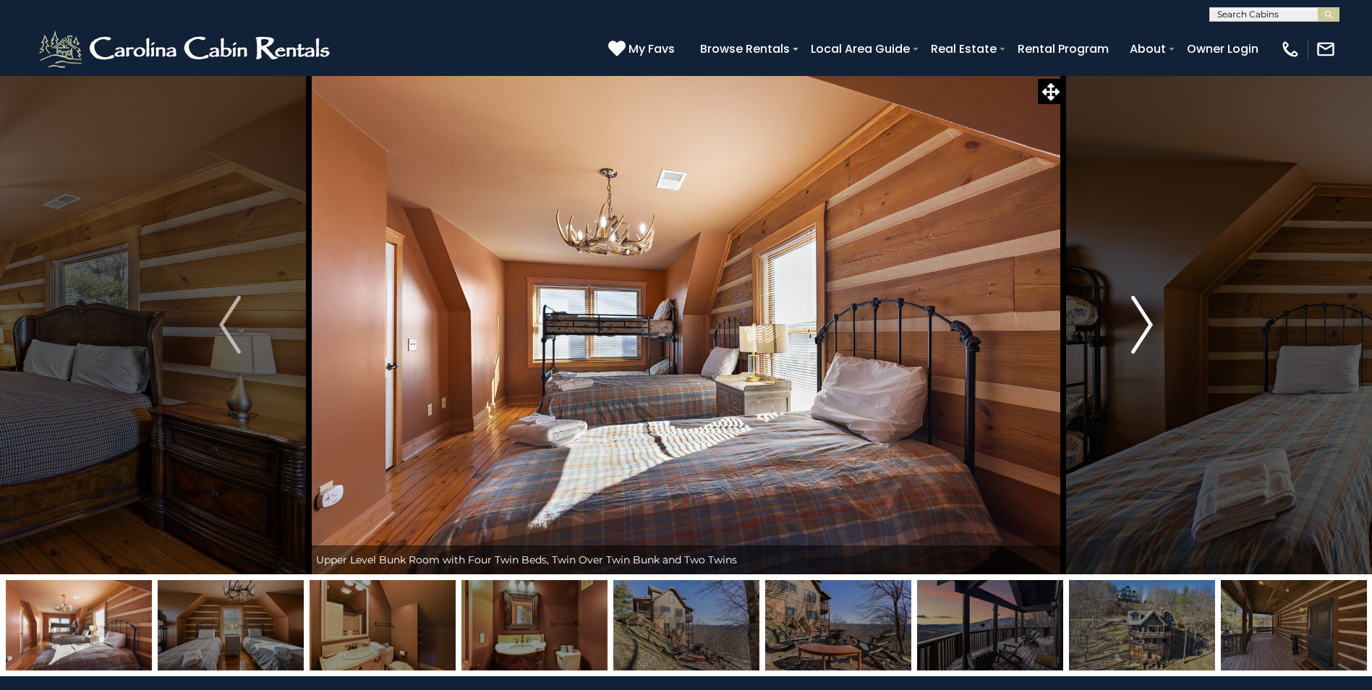
click at [1134, 329] on img "Next" at bounding box center [1142, 325] width 22 height 58
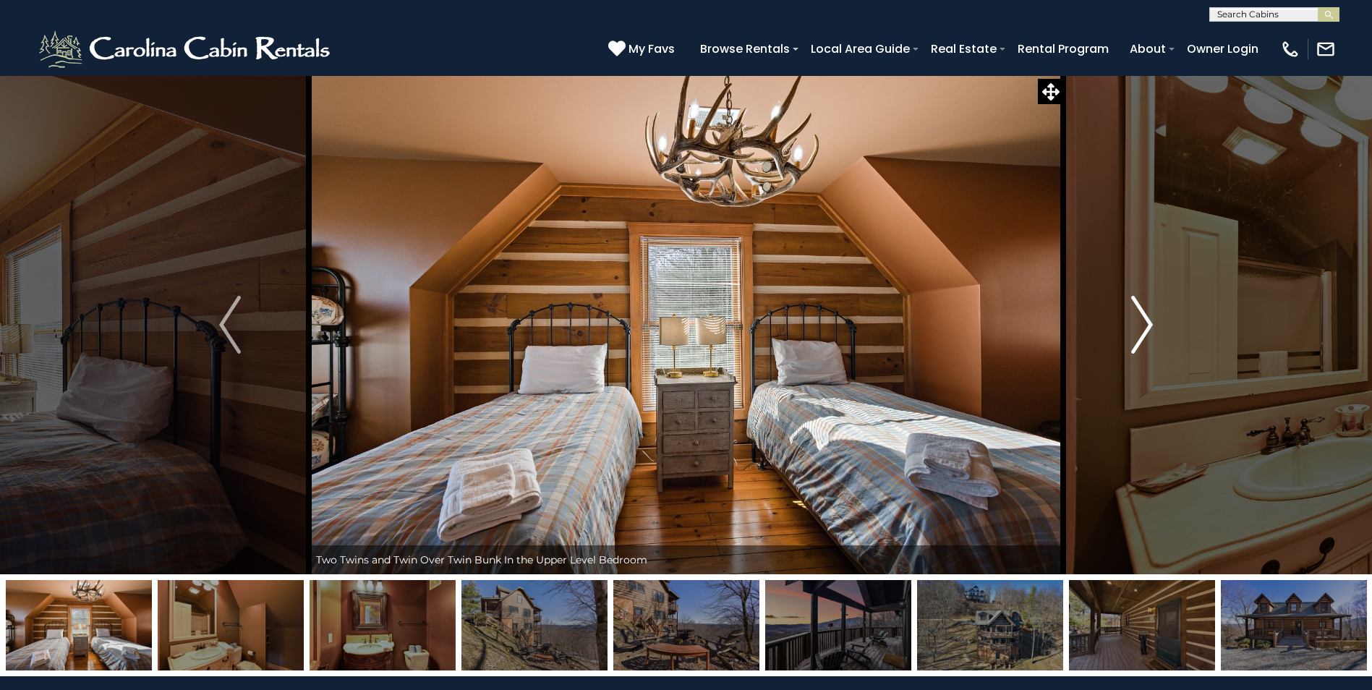
click at [1131, 332] on img "Next" at bounding box center [1142, 325] width 22 height 58
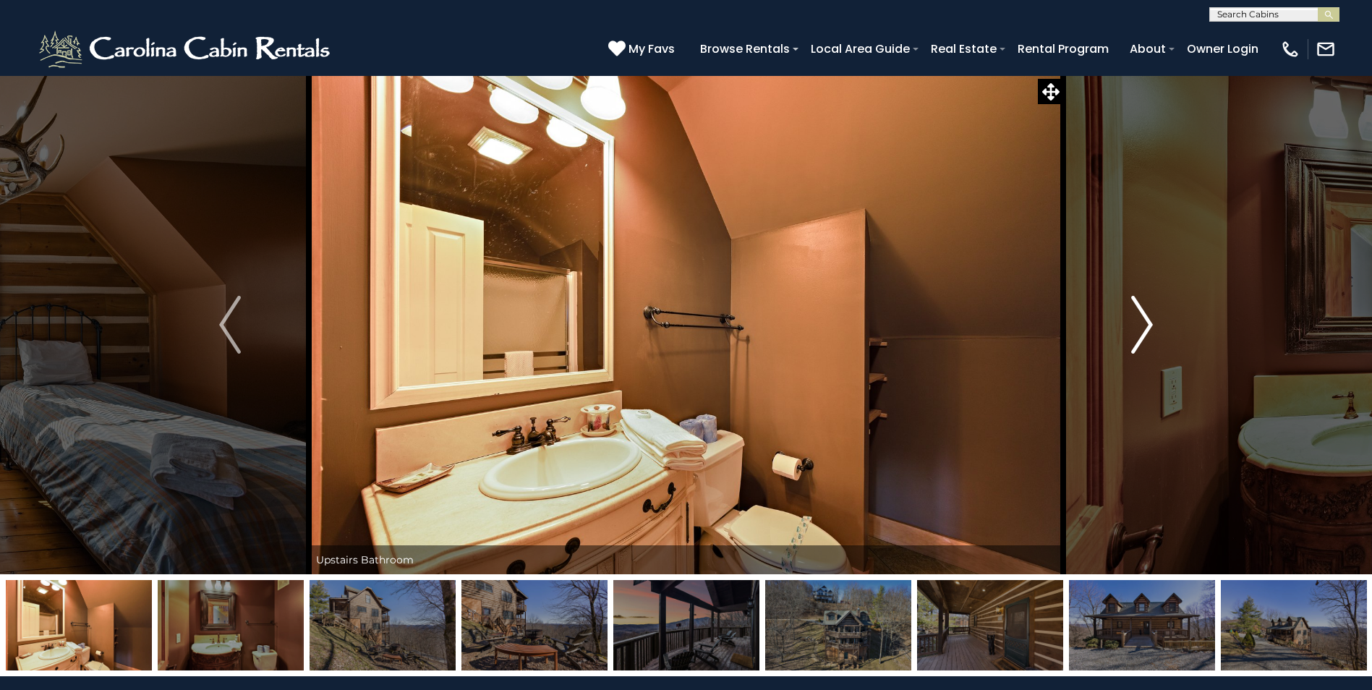
click at [1206, 264] on button "Next" at bounding box center [1142, 324] width 158 height 499
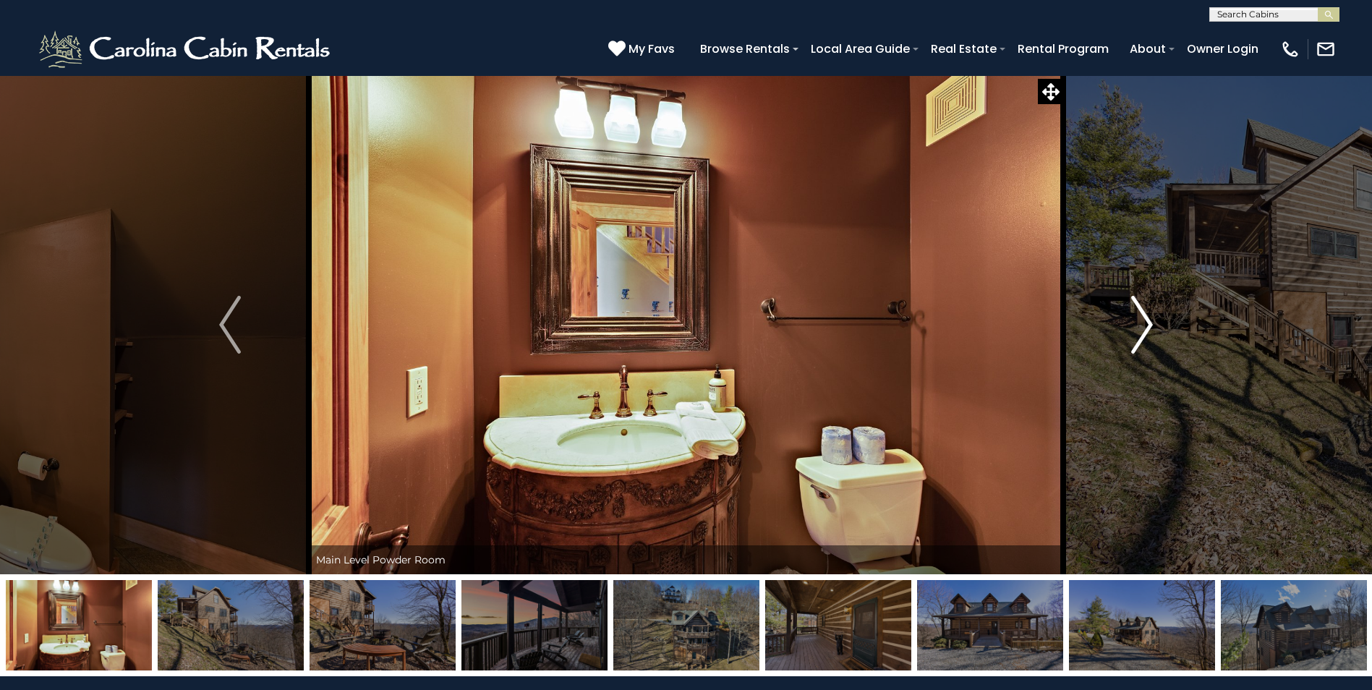
click at [1165, 302] on button "Next" at bounding box center [1142, 324] width 158 height 499
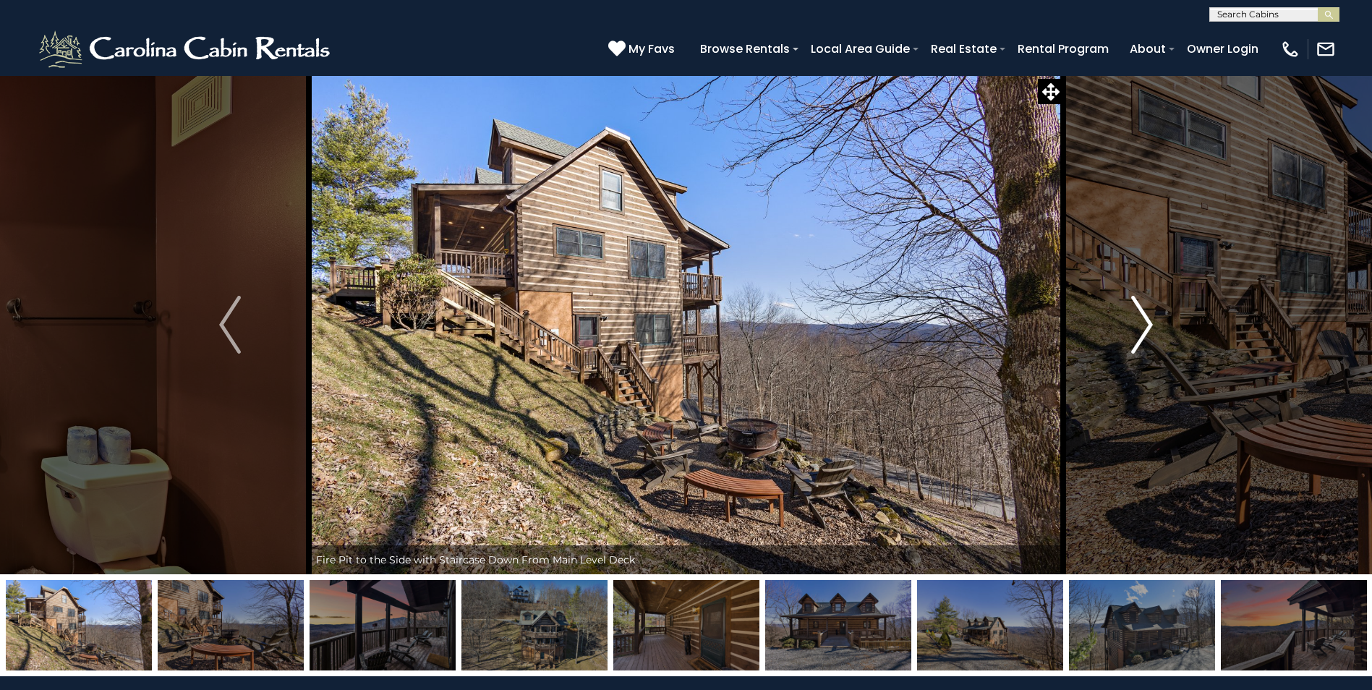
click at [1165, 302] on button "Next" at bounding box center [1142, 324] width 158 height 499
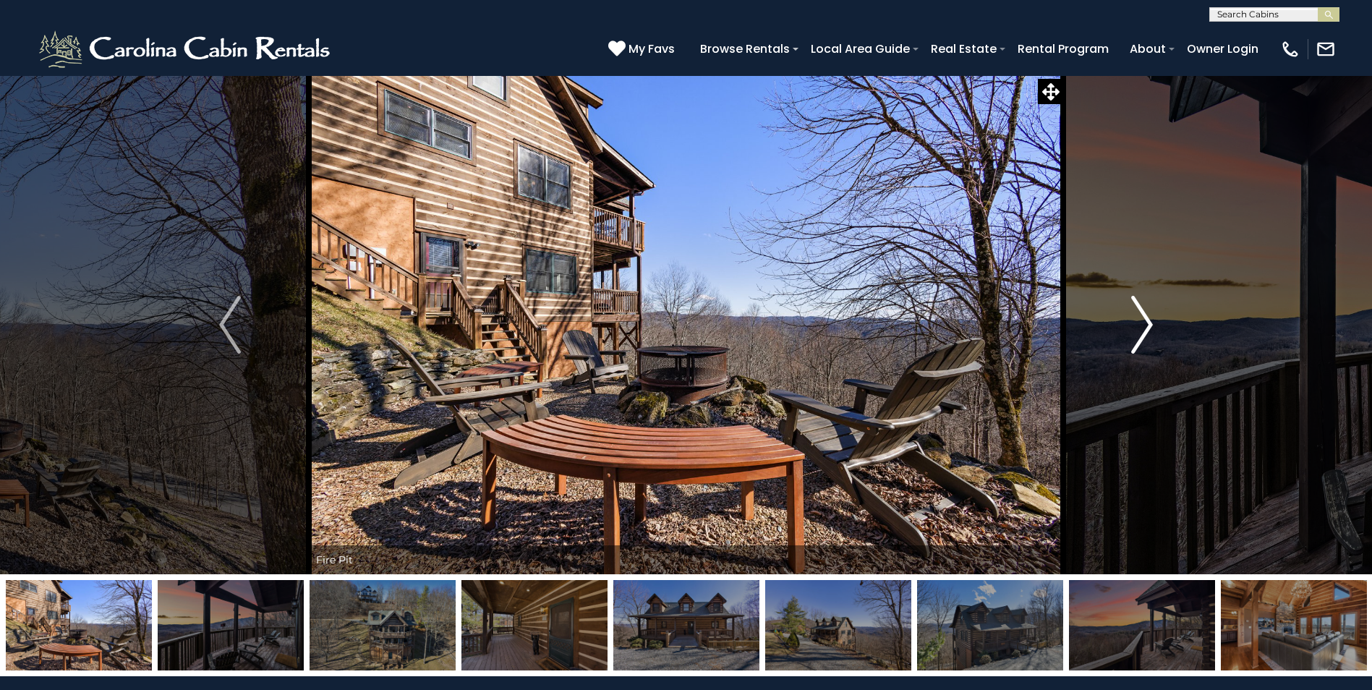
click at [1165, 302] on button "Next" at bounding box center [1142, 324] width 158 height 499
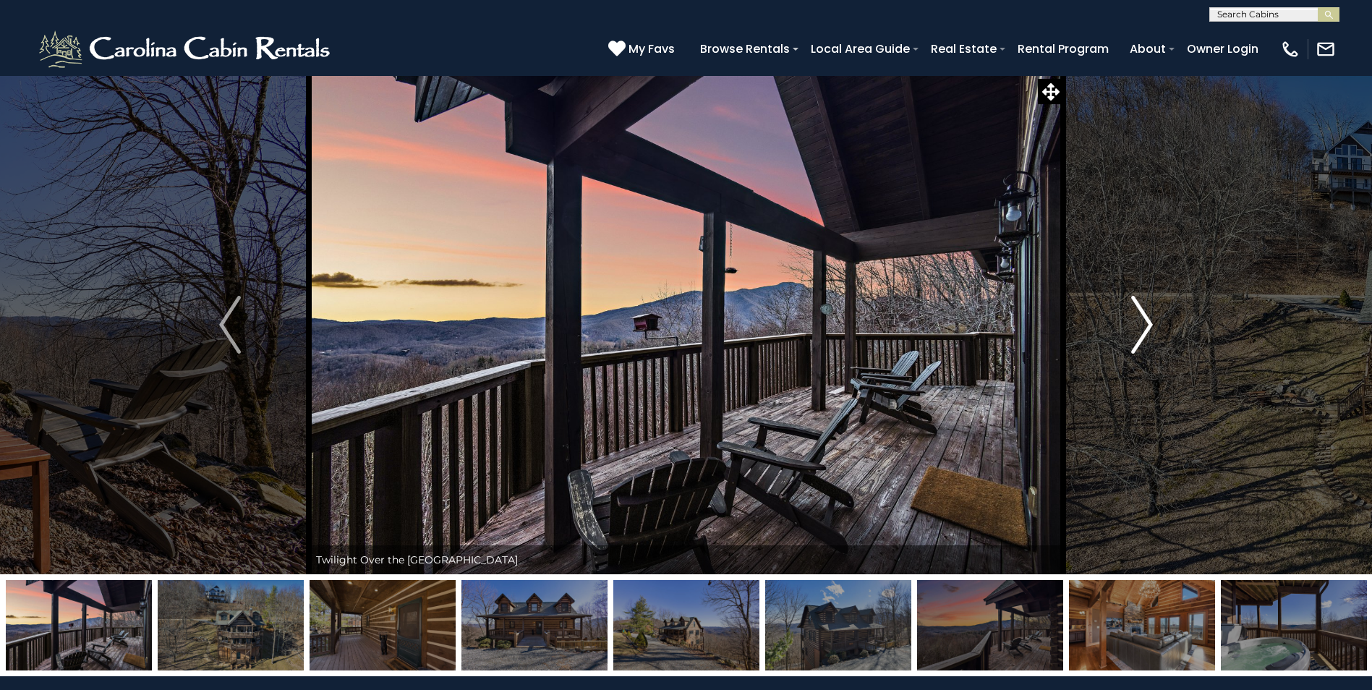
click at [1163, 311] on button "Next" at bounding box center [1142, 324] width 158 height 499
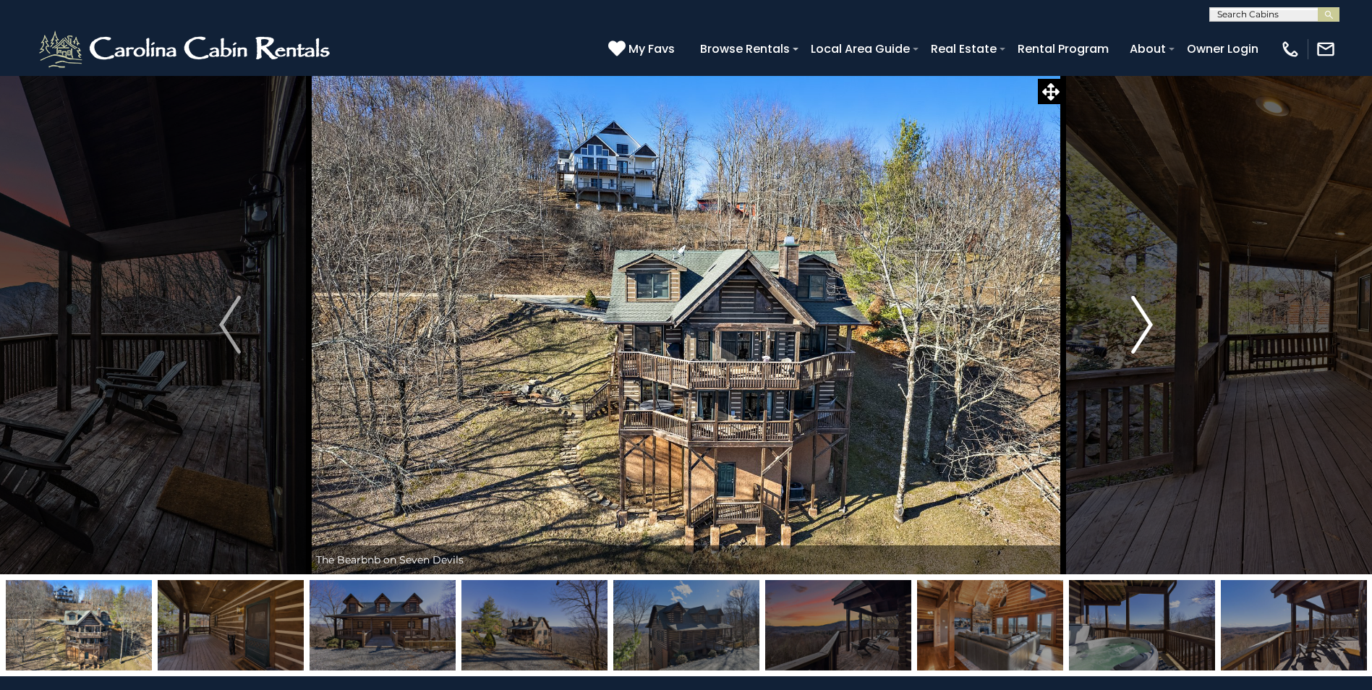
click at [1163, 313] on button "Next" at bounding box center [1142, 324] width 158 height 499
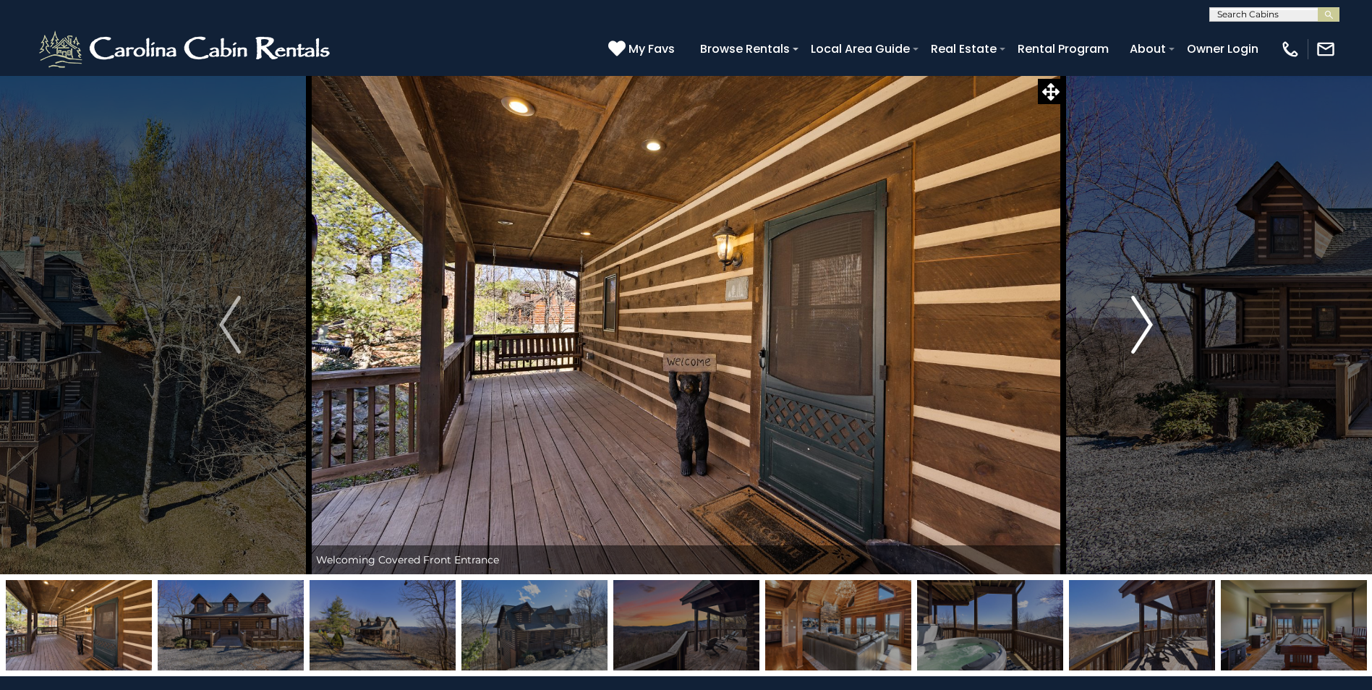
click at [1163, 313] on button "Next" at bounding box center [1142, 324] width 158 height 499
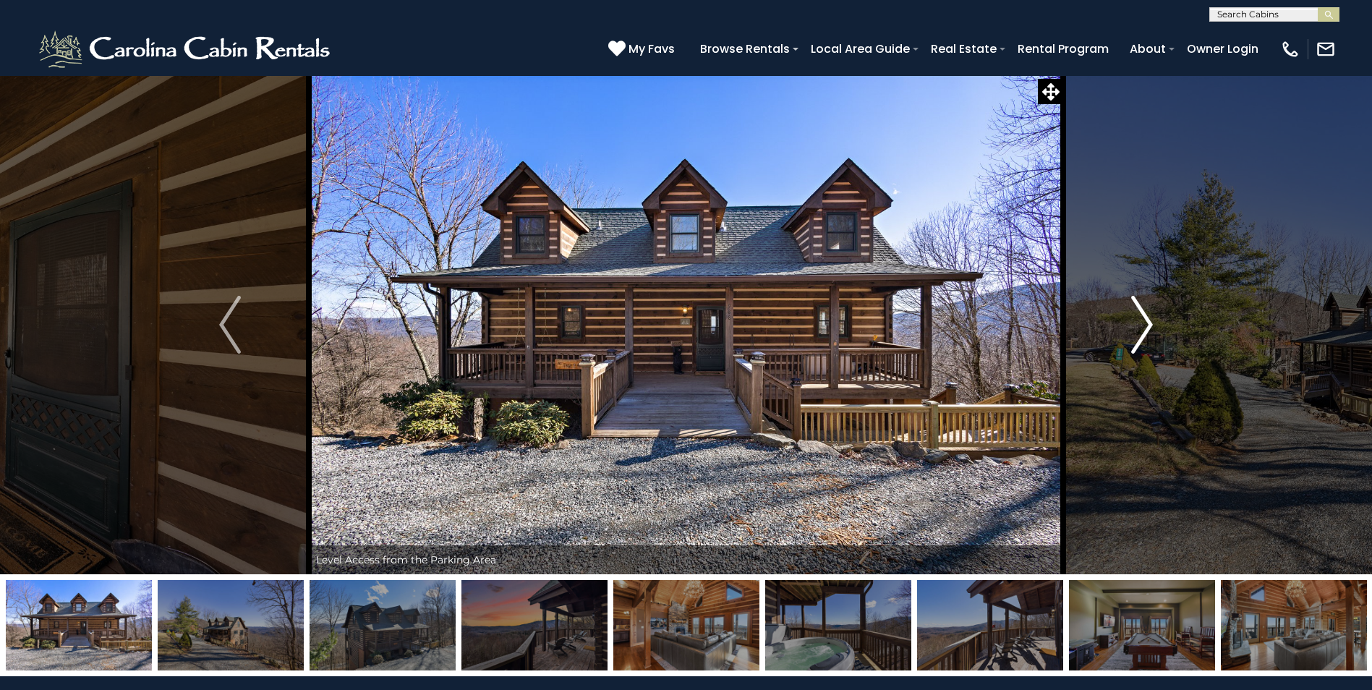
click at [1161, 321] on button "Next" at bounding box center [1142, 324] width 158 height 499
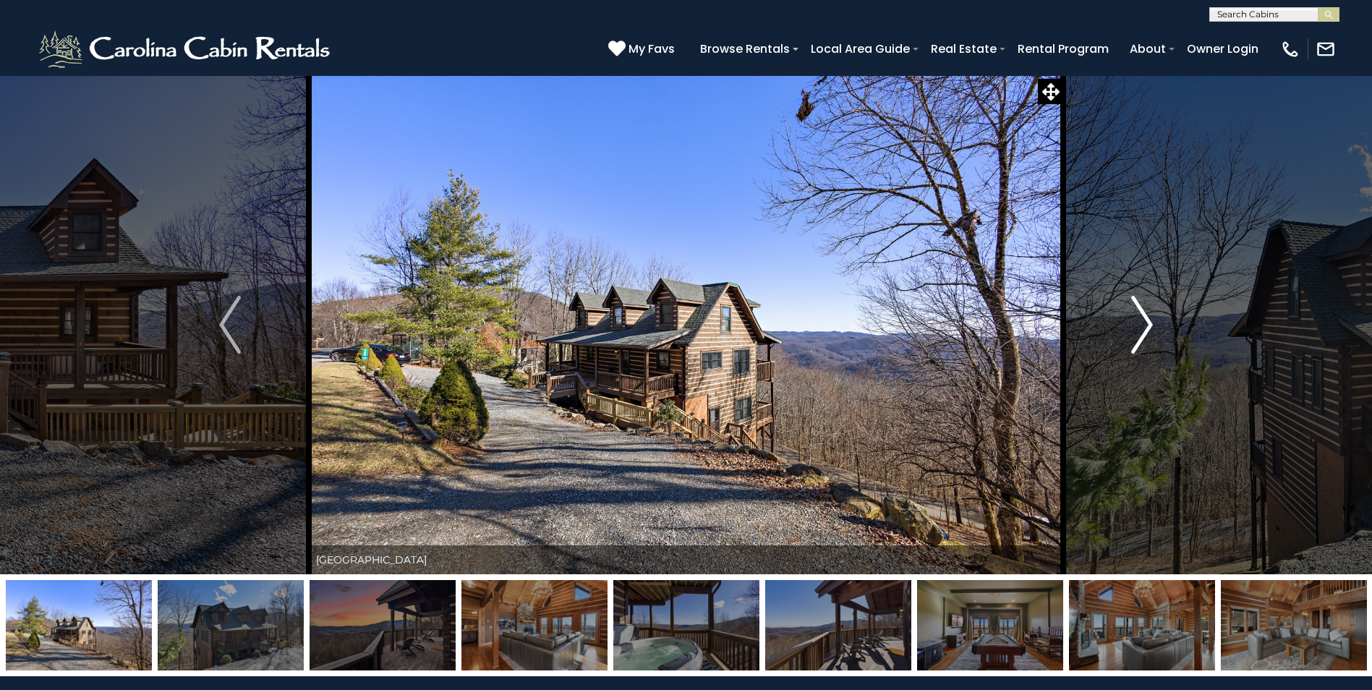
click at [1154, 333] on button "Next" at bounding box center [1142, 324] width 158 height 499
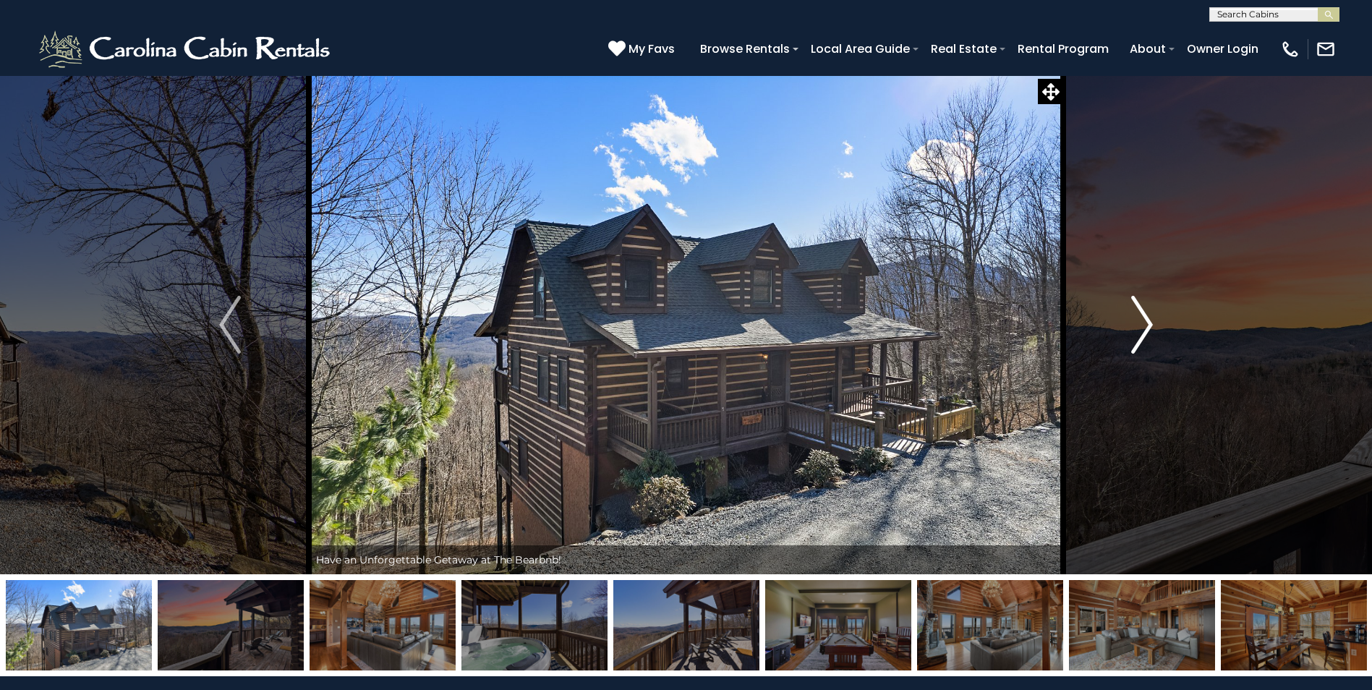
click at [1154, 333] on button "Next" at bounding box center [1142, 324] width 158 height 499
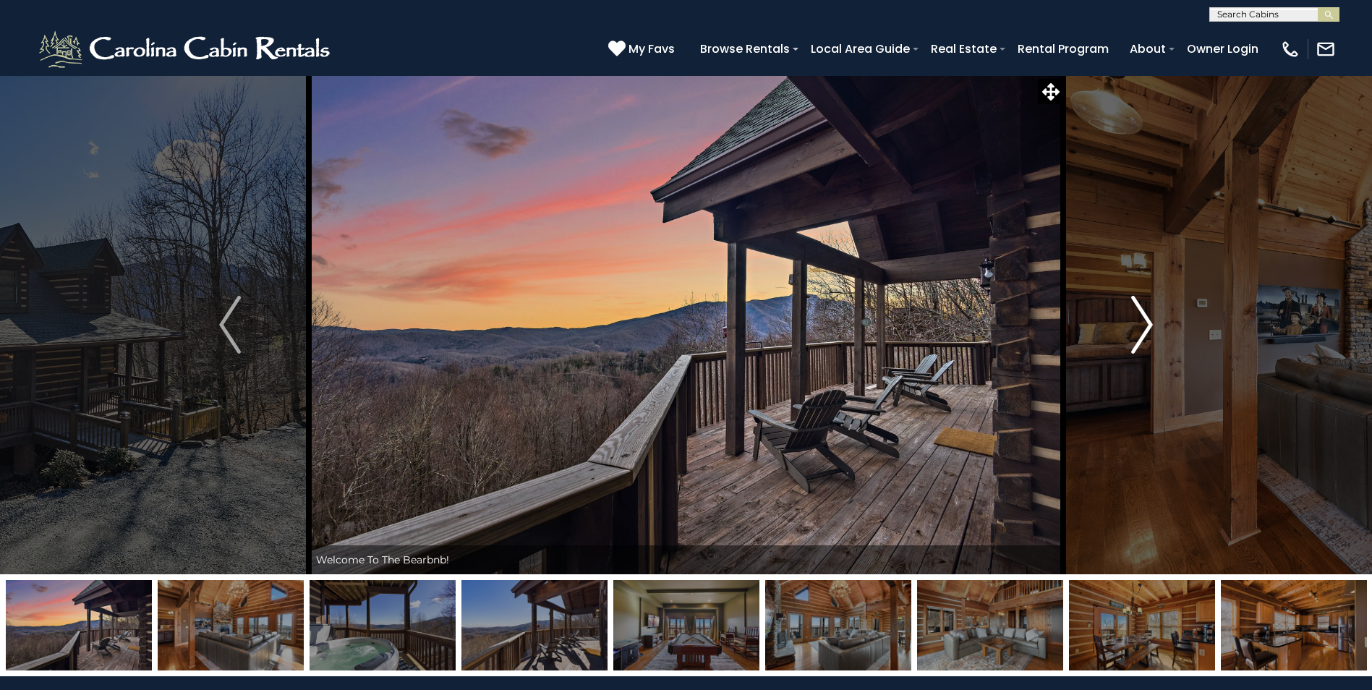
click at [1154, 333] on button "Next" at bounding box center [1142, 324] width 158 height 499
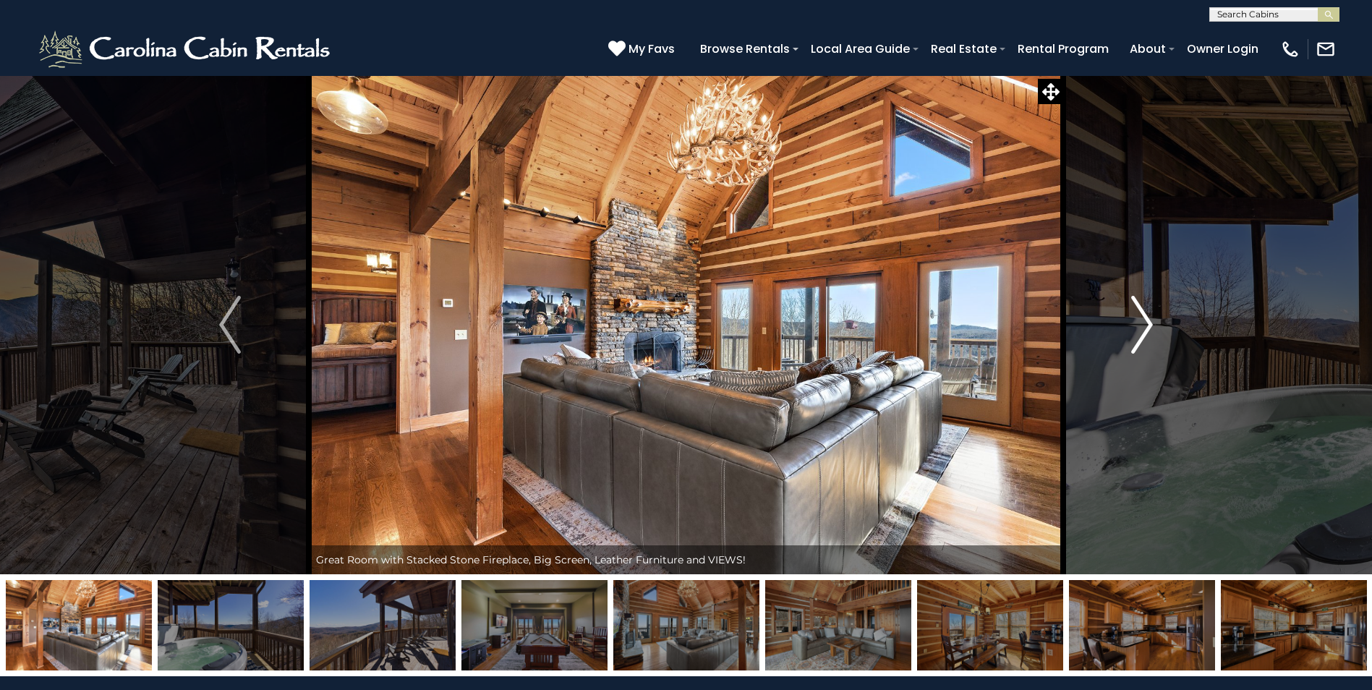
click at [1154, 333] on button "Next" at bounding box center [1142, 324] width 158 height 499
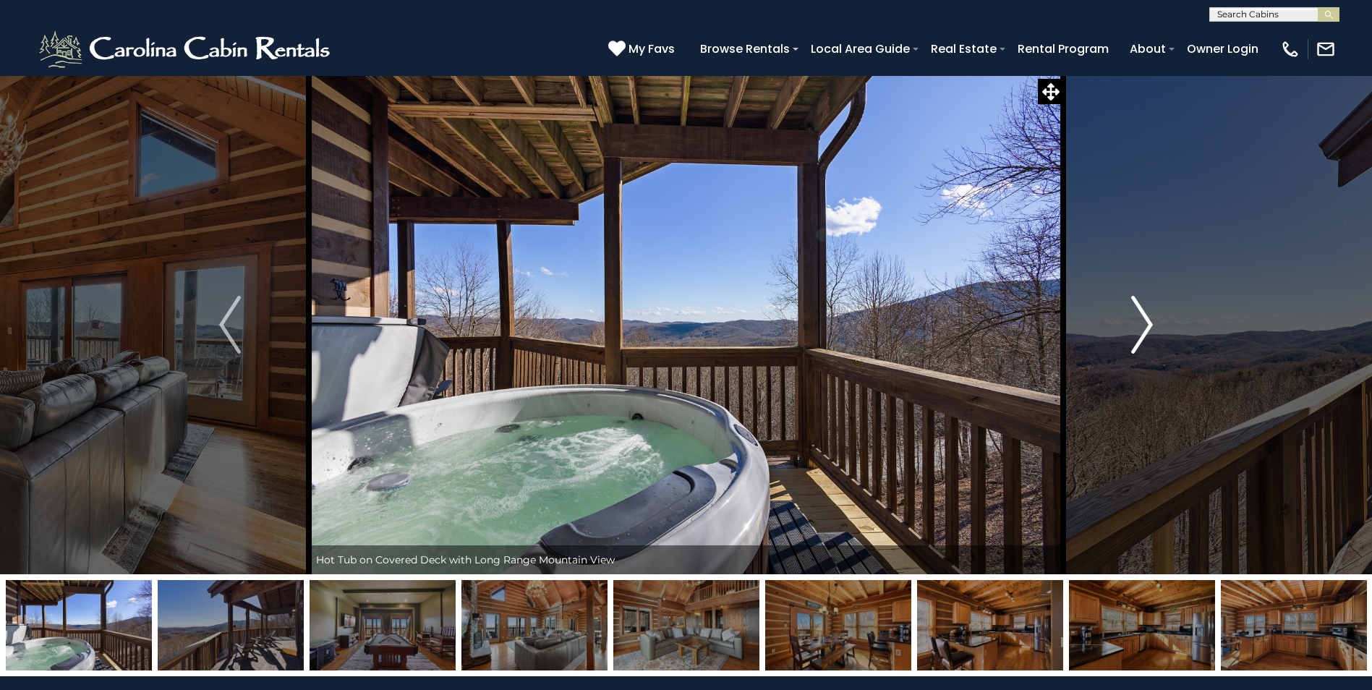
click at [1154, 333] on button "Next" at bounding box center [1142, 324] width 158 height 499
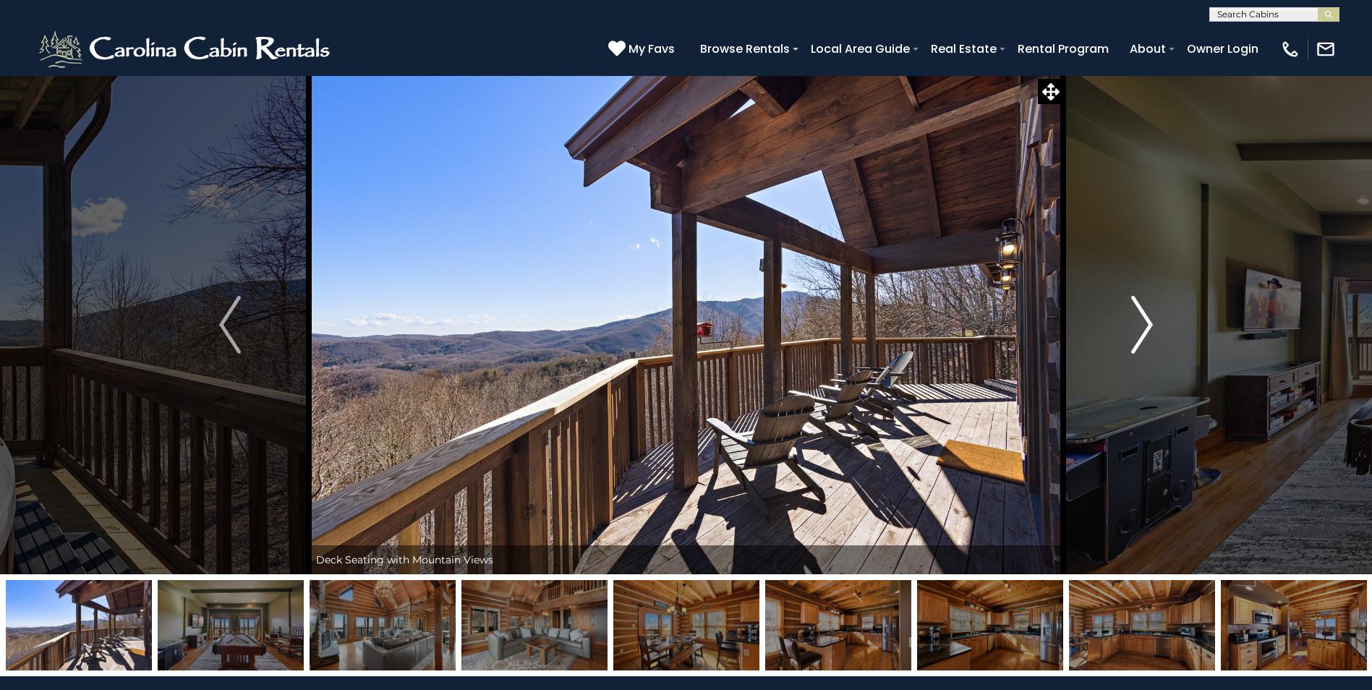
click at [1154, 333] on button "Next" at bounding box center [1142, 324] width 158 height 499
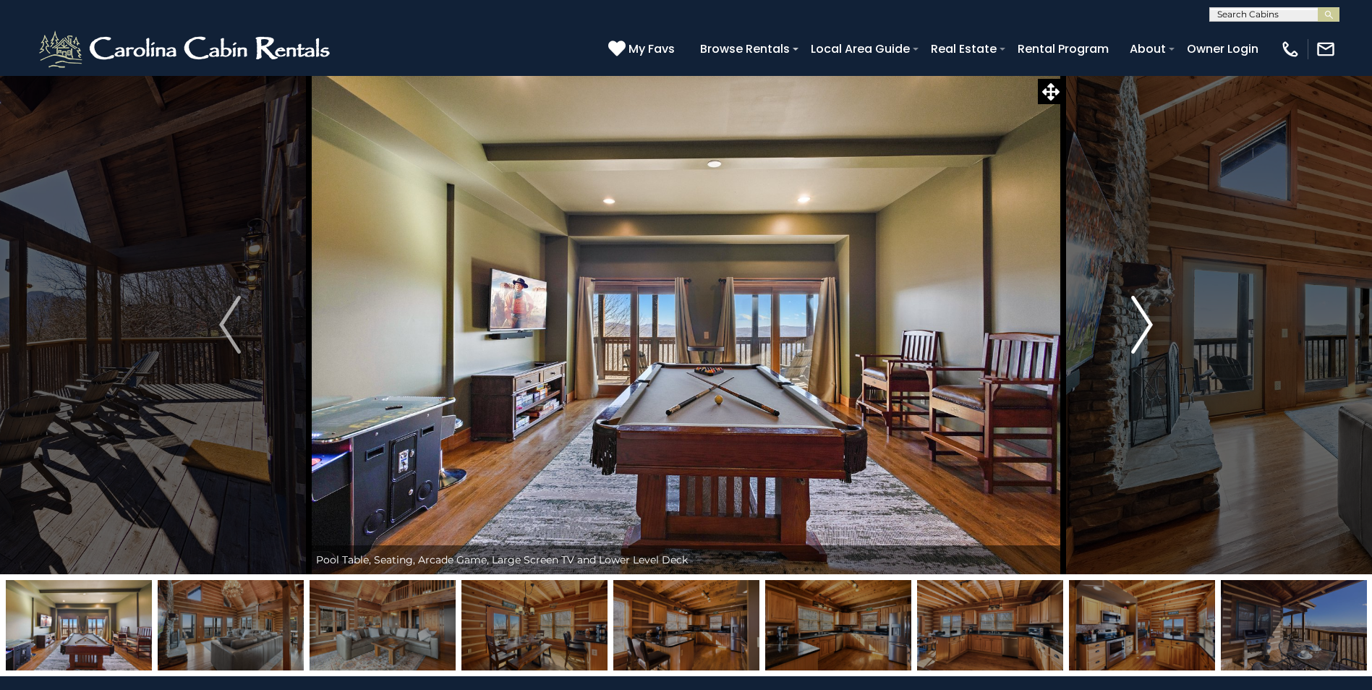
click at [1154, 333] on button "Next" at bounding box center [1142, 324] width 158 height 499
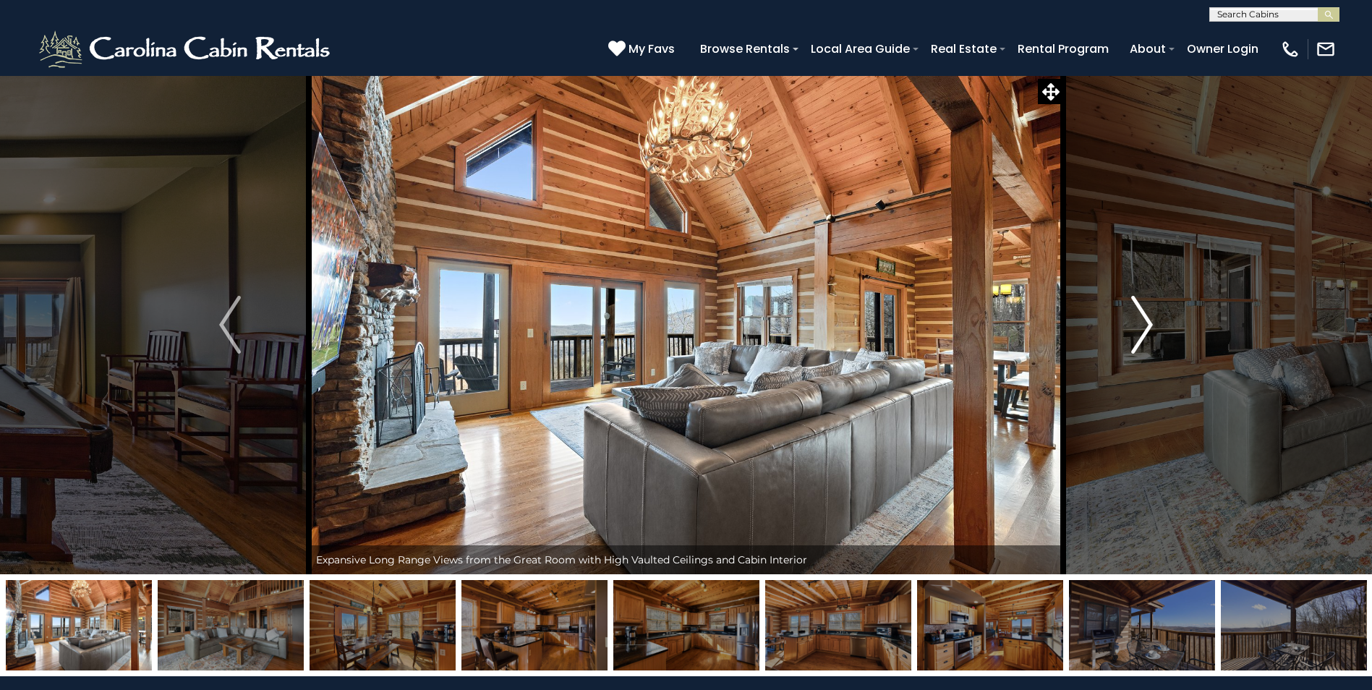
click at [1154, 333] on button "Next" at bounding box center [1142, 324] width 158 height 499
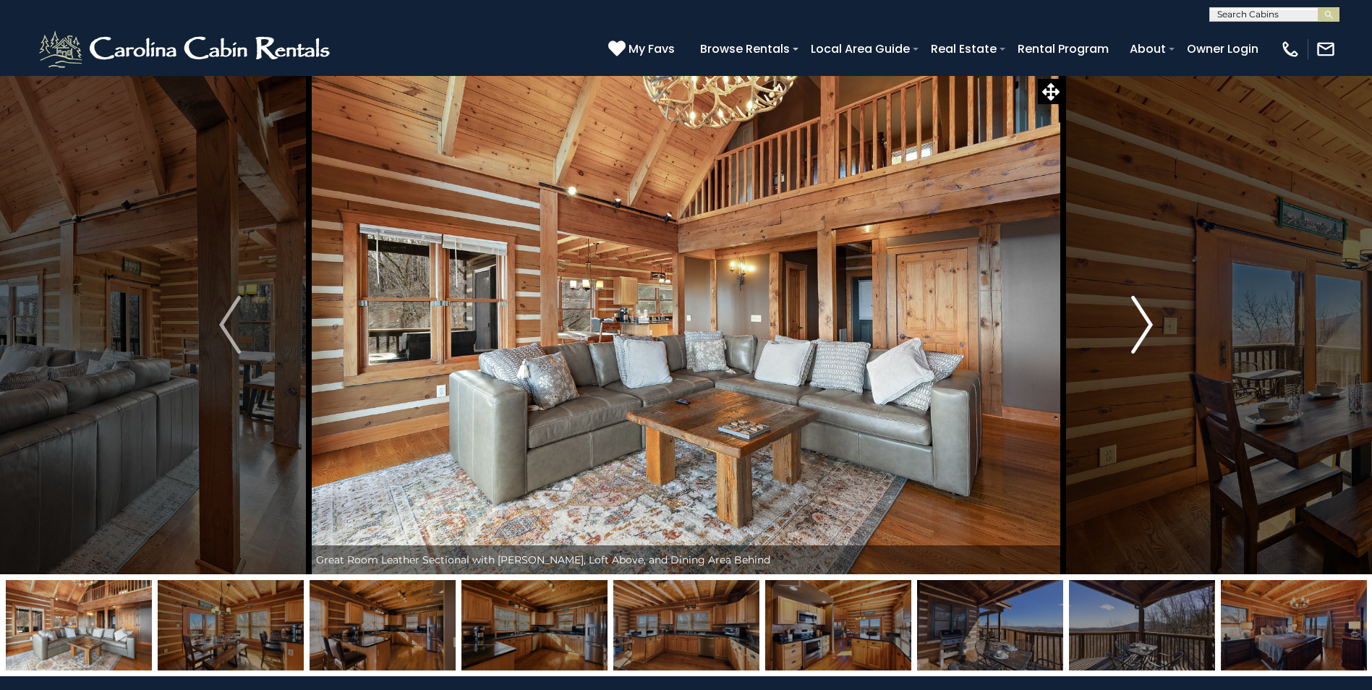
click at [1154, 333] on button "Next" at bounding box center [1142, 324] width 158 height 499
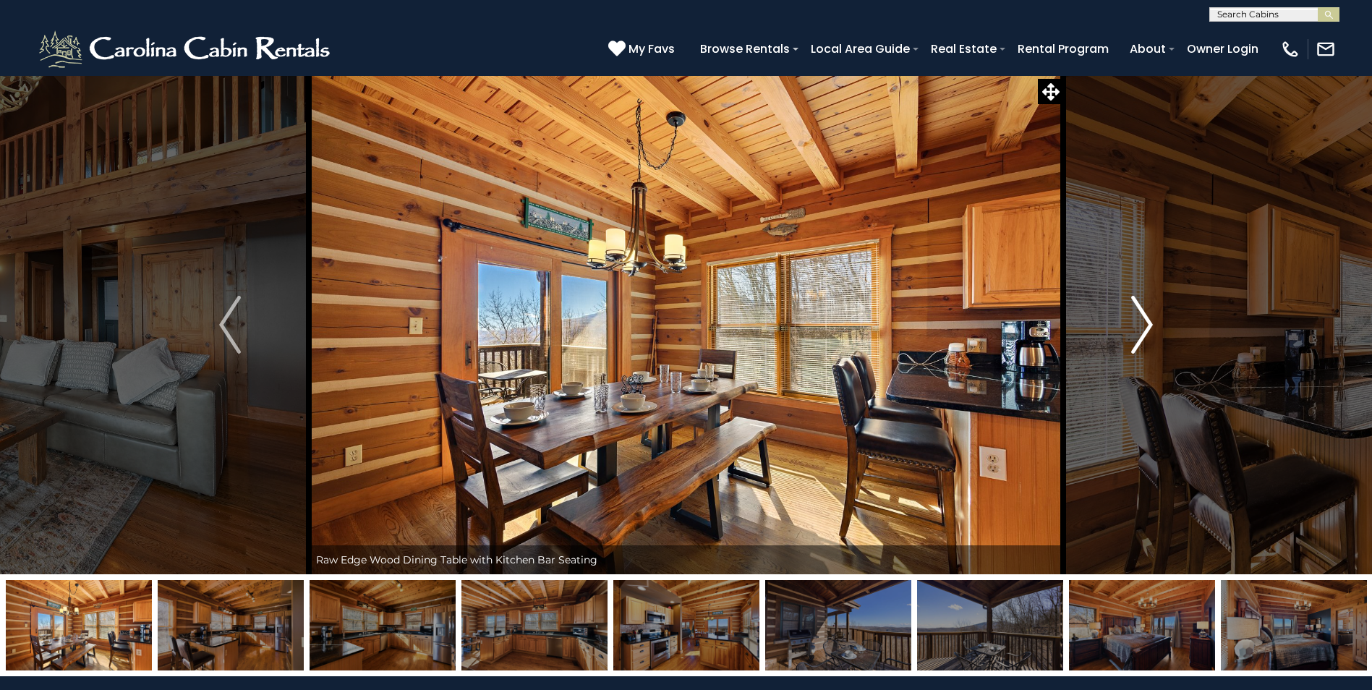
click at [1154, 333] on button "Next" at bounding box center [1142, 324] width 158 height 499
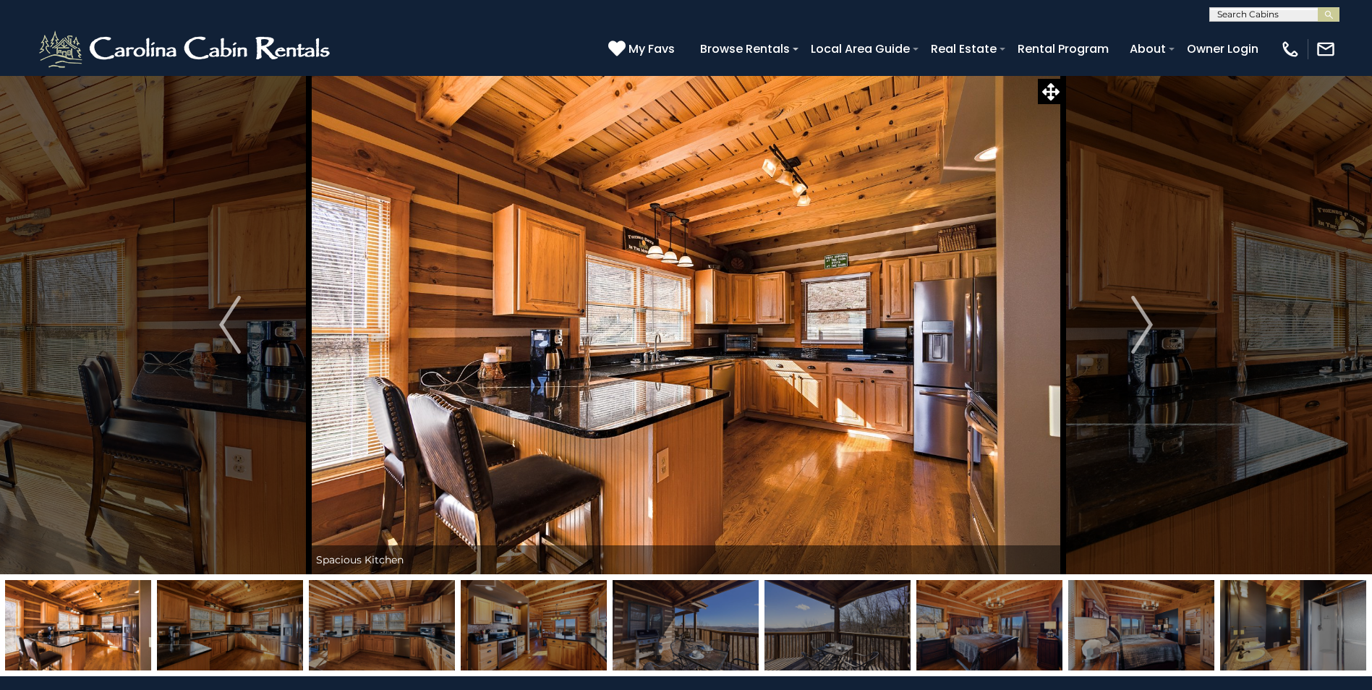
drag, startPoint x: 1314, startPoint y: 585, endPoint x: 399, endPoint y: 382, distance: 937.0
click at [304, 533] on div "Have an Unforgettable Getaway at The Bearbnb! Welcome To The Bearbnb!" at bounding box center [686, 375] width 1372 height 601
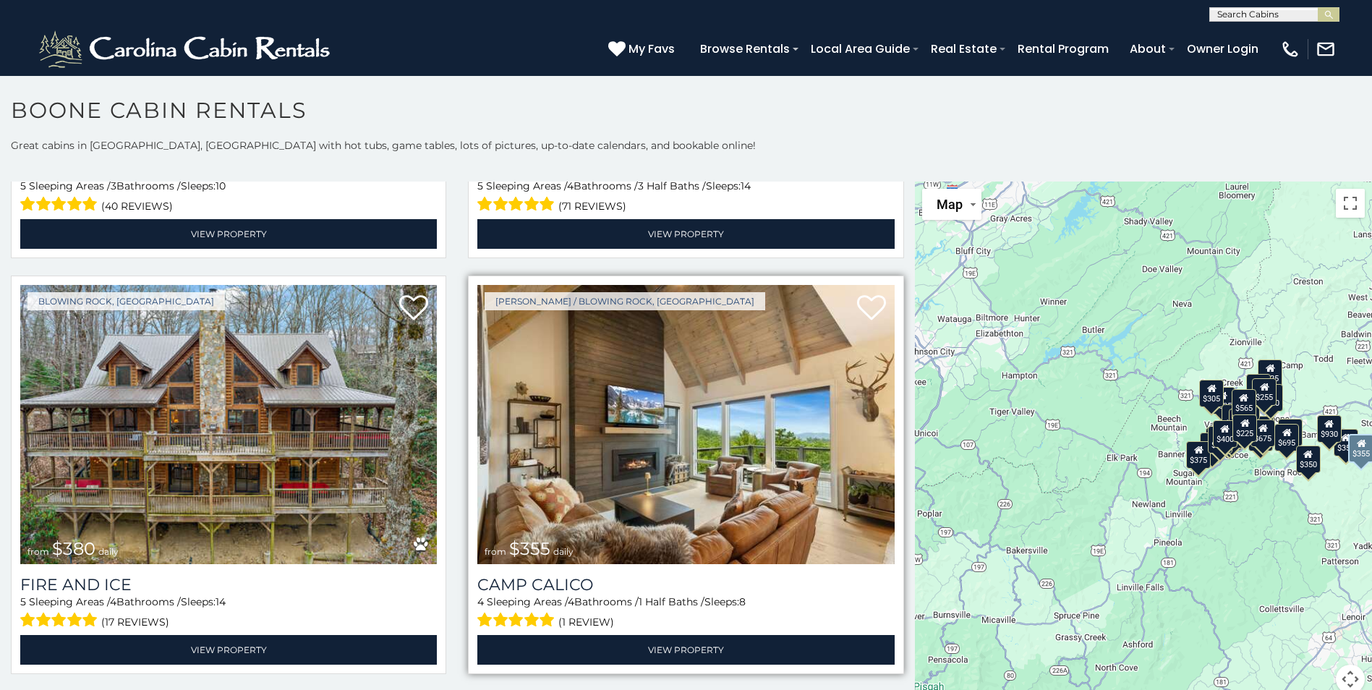
scroll to position [4266, 0]
